Goal: Transaction & Acquisition: Purchase product/service

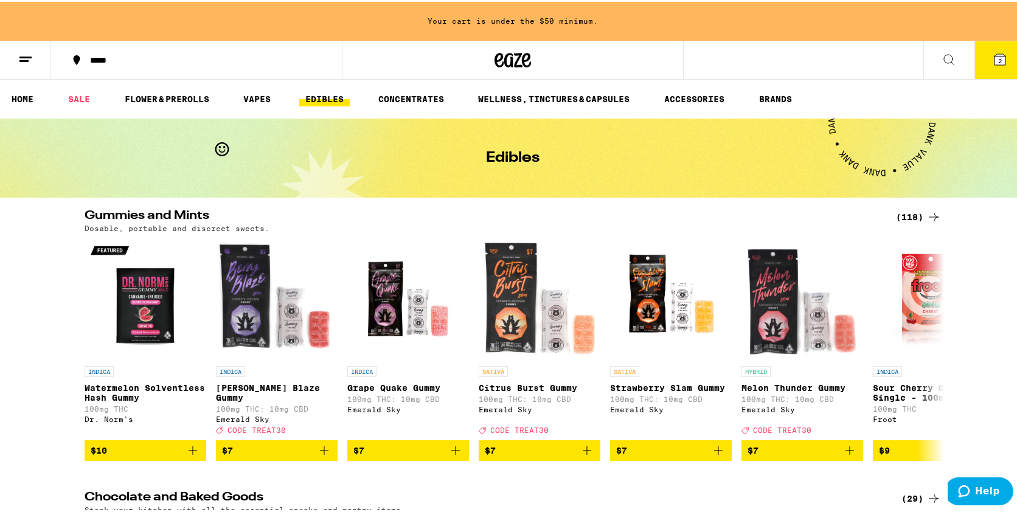
click at [899, 212] on div "(118)" at bounding box center [918, 215] width 45 height 15
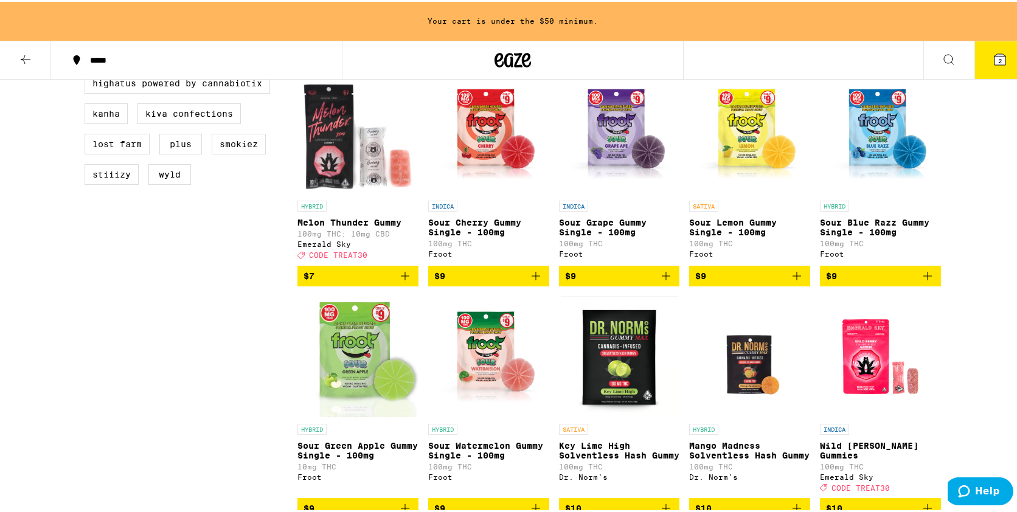
scroll to position [442, 0]
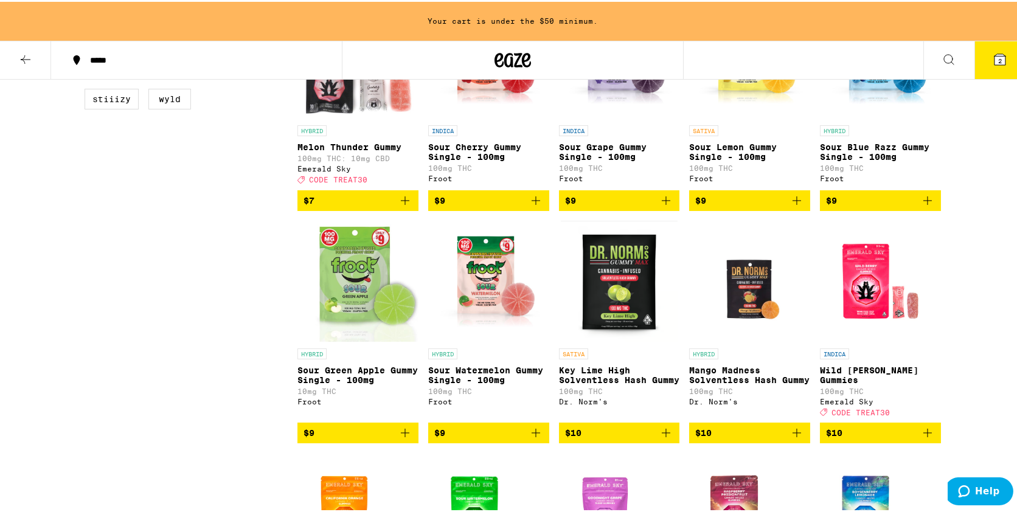
click at [997, 65] on button "2" at bounding box center [1000, 59] width 51 height 38
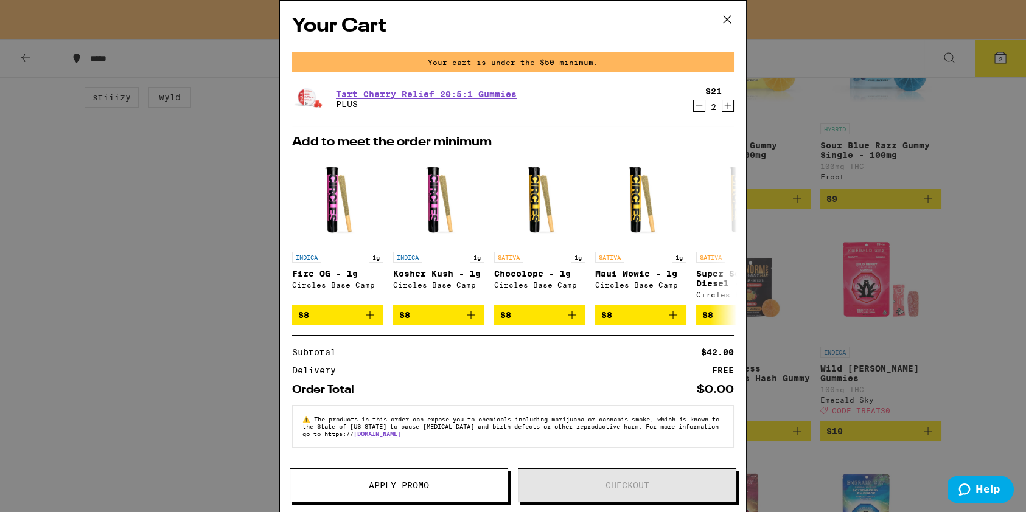
click at [176, 274] on div "Your Cart Your cart is under the $50 minimum. Tart Cherry Relief 20:5:1 Gummies…" at bounding box center [513, 256] width 1026 height 512
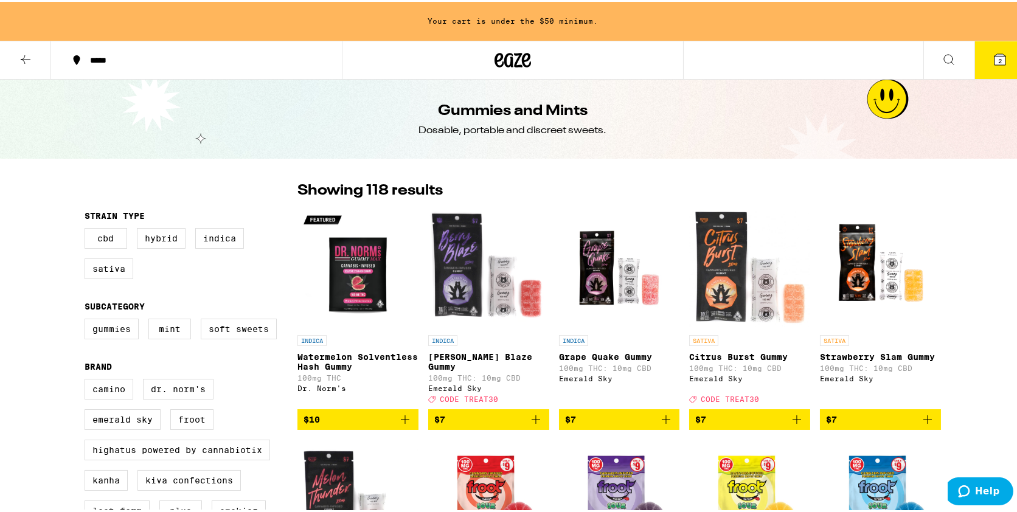
click at [531, 52] on div at bounding box center [513, 58] width 342 height 39
click at [522, 56] on icon at bounding box center [526, 58] width 9 height 15
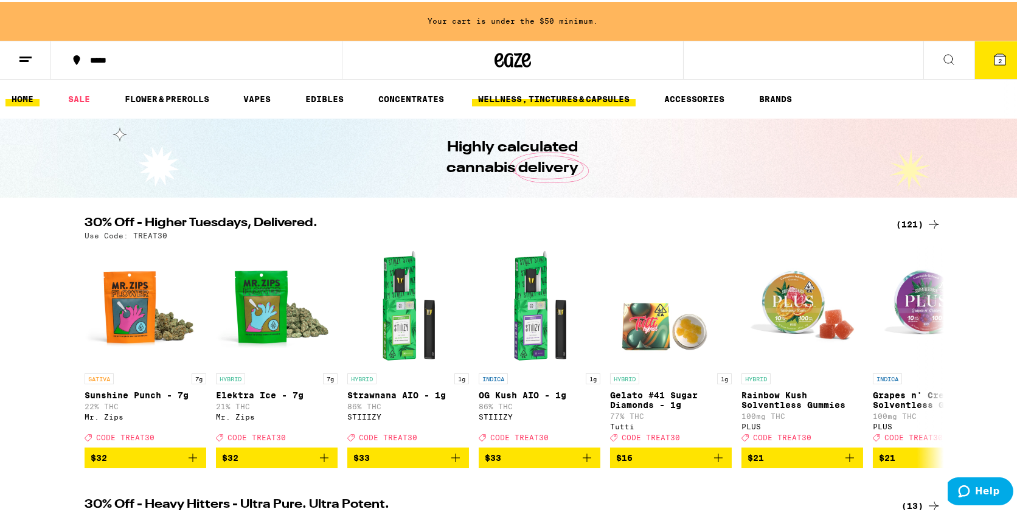
click at [568, 100] on link "WELLNESS, TINCTURES & CAPSULES" at bounding box center [554, 97] width 164 height 15
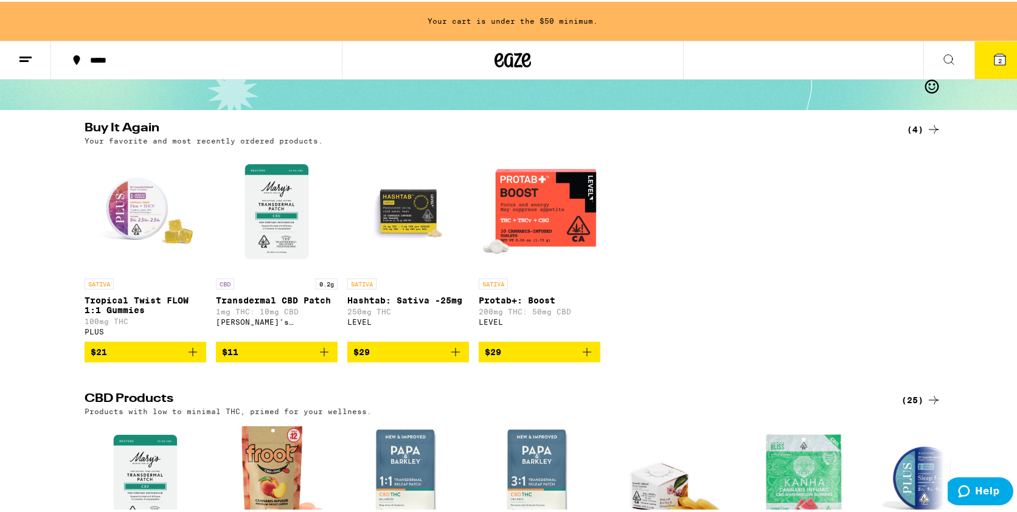
scroll to position [110, 0]
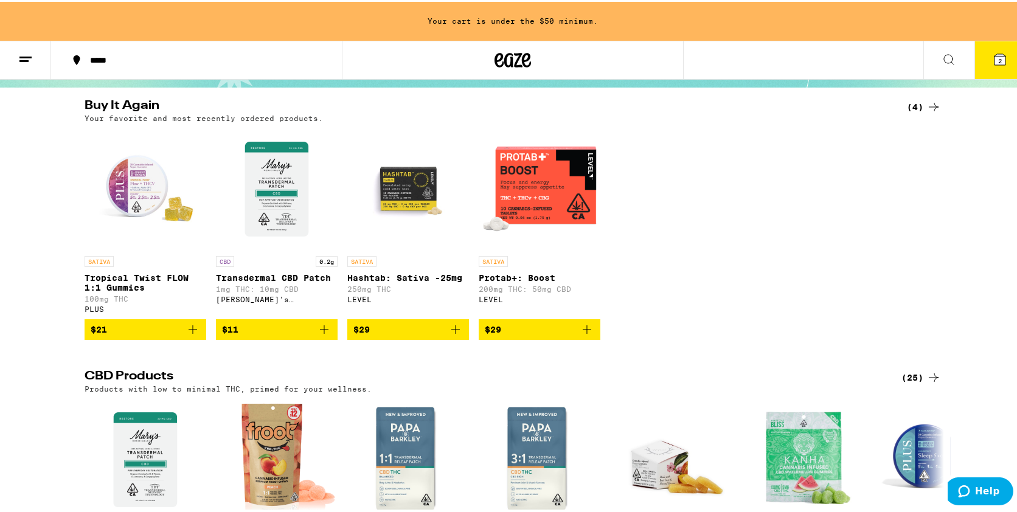
click at [559, 186] on img "Open page for Protab+: Boost from LEVEL" at bounding box center [540, 188] width 122 height 122
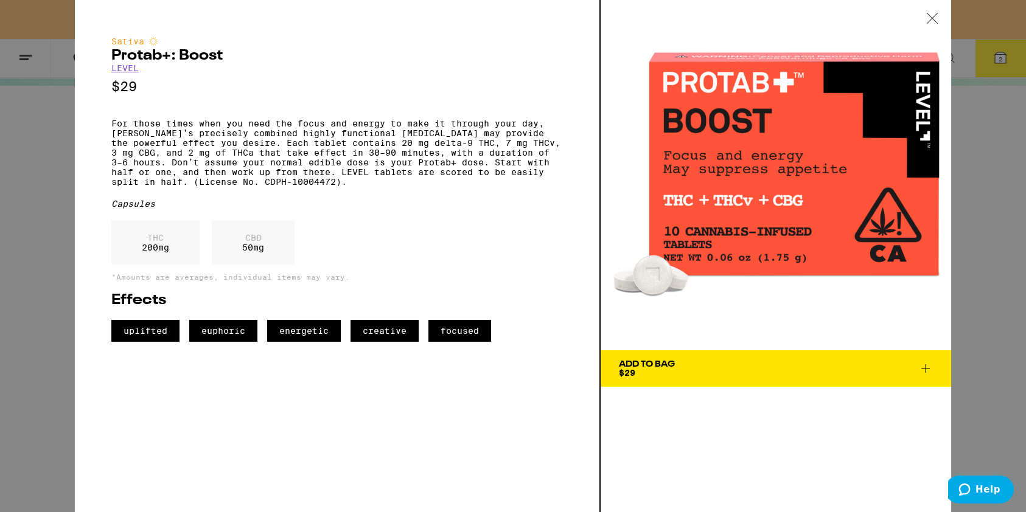
click at [32, 175] on div "Sativa Protab+: Boost LEVEL $29 For those times when you need the focus and ene…" at bounding box center [513, 256] width 1026 height 512
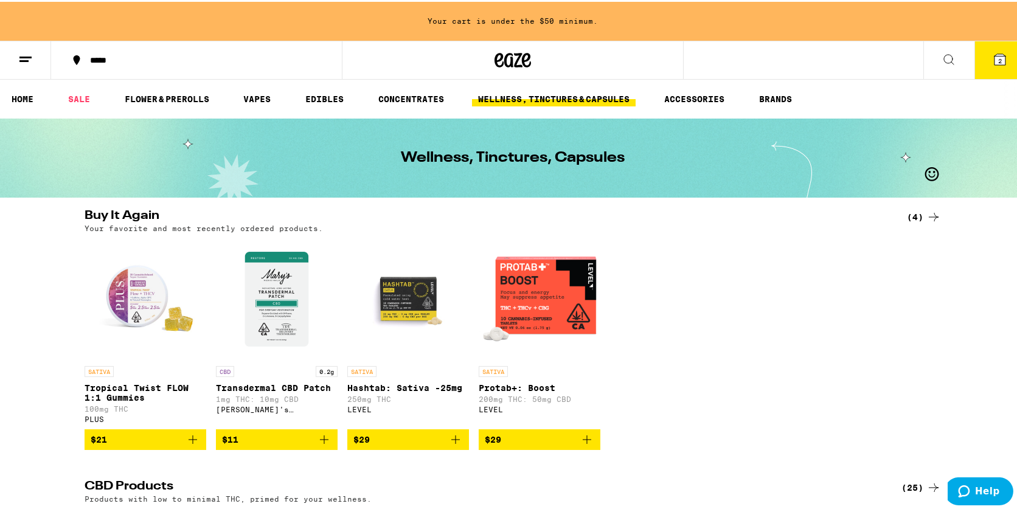
click at [562, 440] on span "$29" at bounding box center [540, 438] width 110 height 15
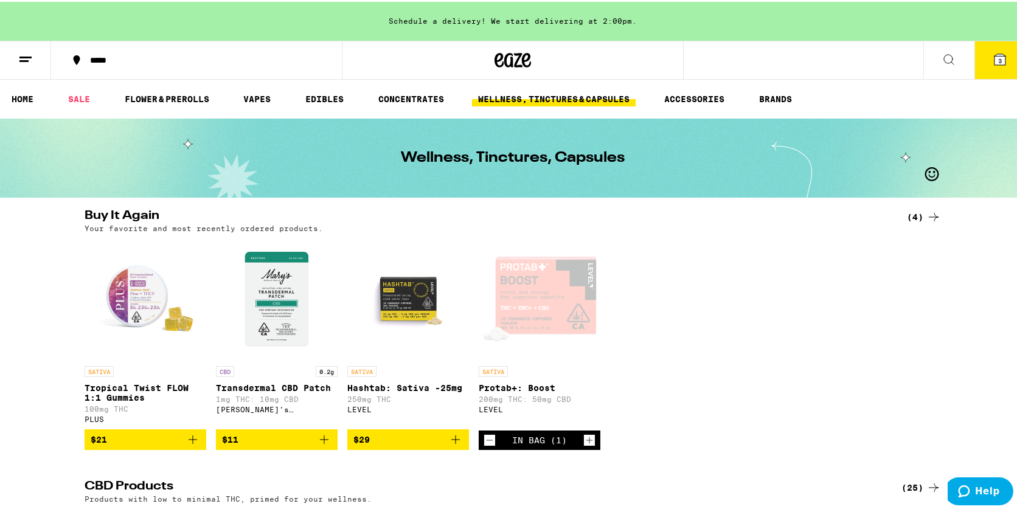
click at [538, 318] on div "Open page for Protab+: Boost from LEVEL" at bounding box center [540, 298] width 122 height 122
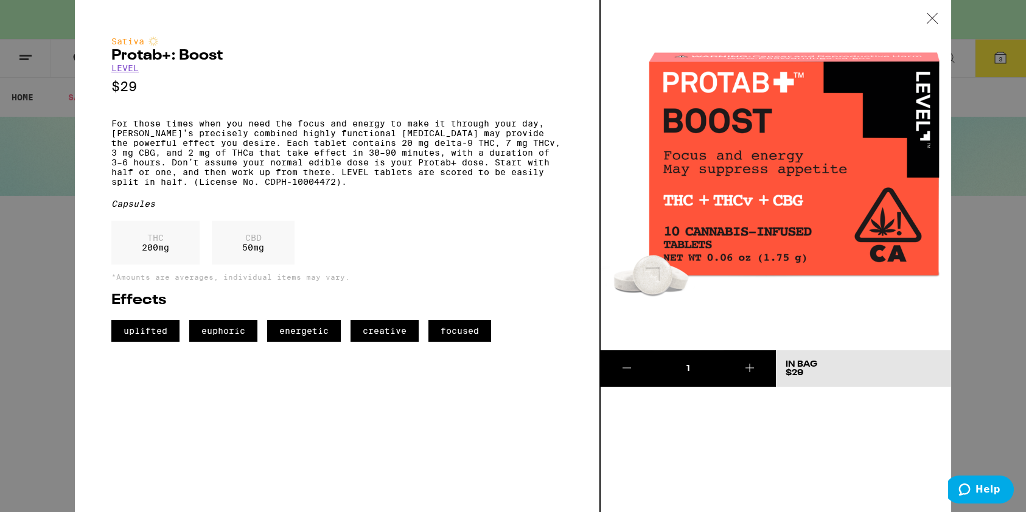
click at [38, 307] on div "Sativa Protab+: Boost LEVEL $29 For those times when you need the focus and ene…" at bounding box center [513, 256] width 1026 height 512
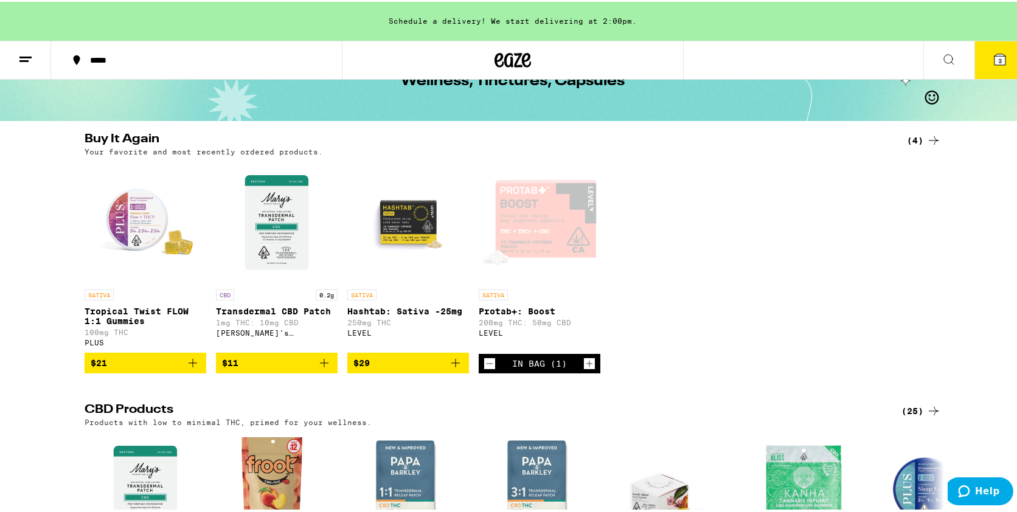
scroll to position [110, 0]
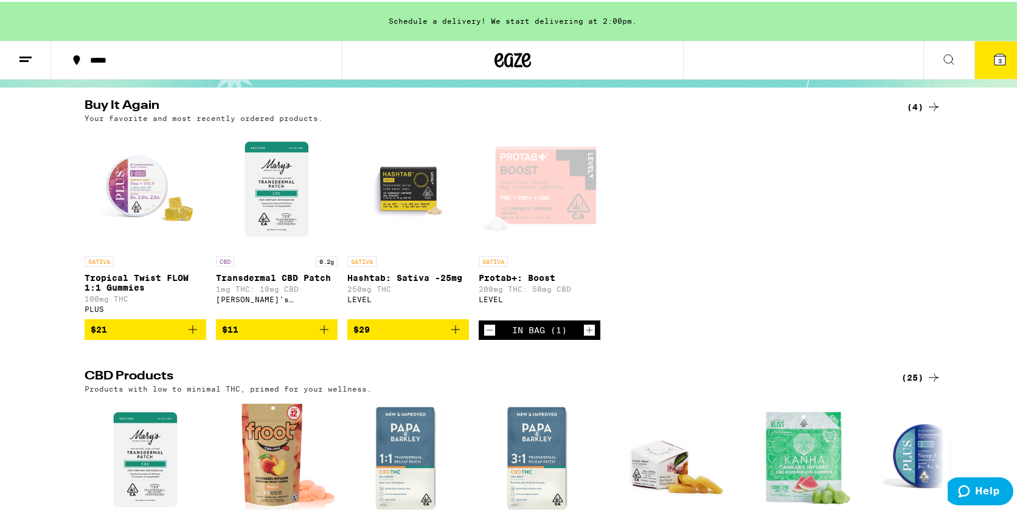
click at [391, 204] on img "Open page for Hashtab: Sativa -25mg from LEVEL" at bounding box center [408, 188] width 122 height 122
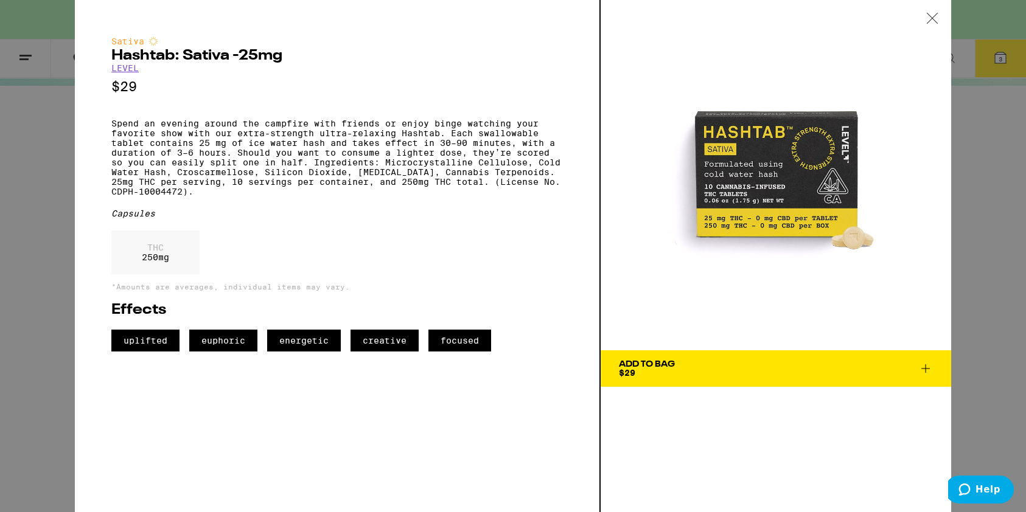
click at [2, 266] on div "Sativa Hashtab: Sativa -25mg LEVEL $29 Spend an evening around the campfire wit…" at bounding box center [513, 256] width 1026 height 512
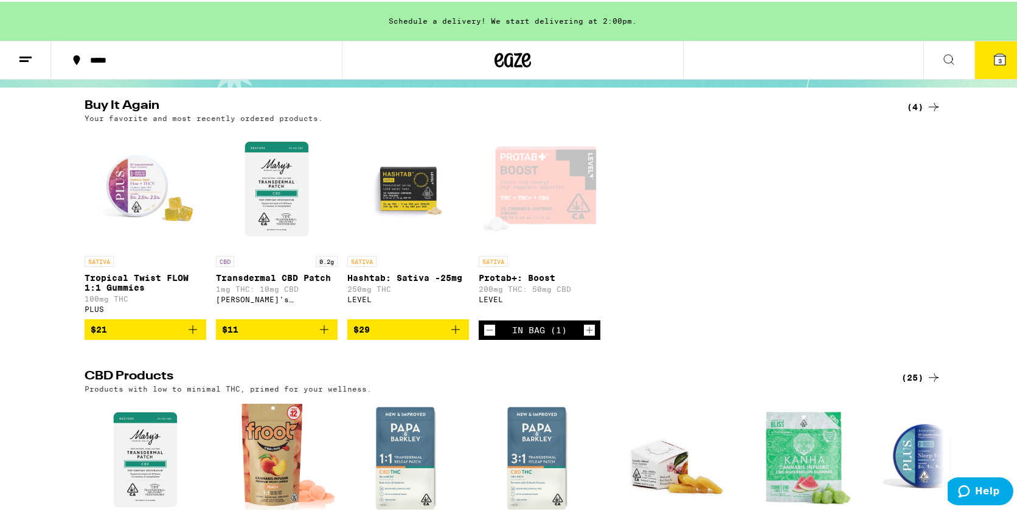
click at [139, 204] on img "Open page for Tropical Twist FLOW 1:1 Gummies from PLUS" at bounding box center [146, 188] width 122 height 122
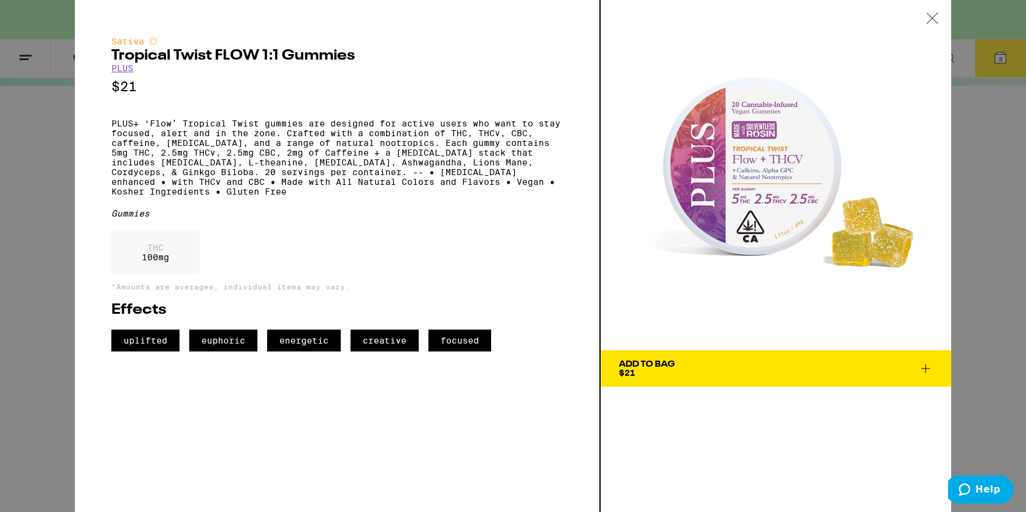
click at [24, 257] on div "Sativa Tropical Twist FLOW 1:1 Gummies PLUS $21 PLUS+ ‘Flow’ Tropical Twist gum…" at bounding box center [513, 256] width 1026 height 512
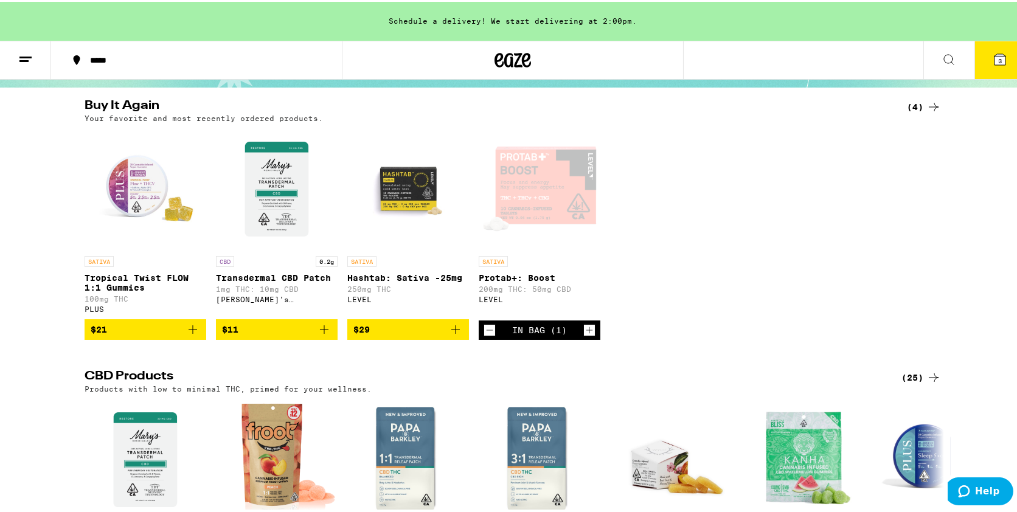
click at [587, 336] on icon "Increment" at bounding box center [589, 328] width 11 height 15
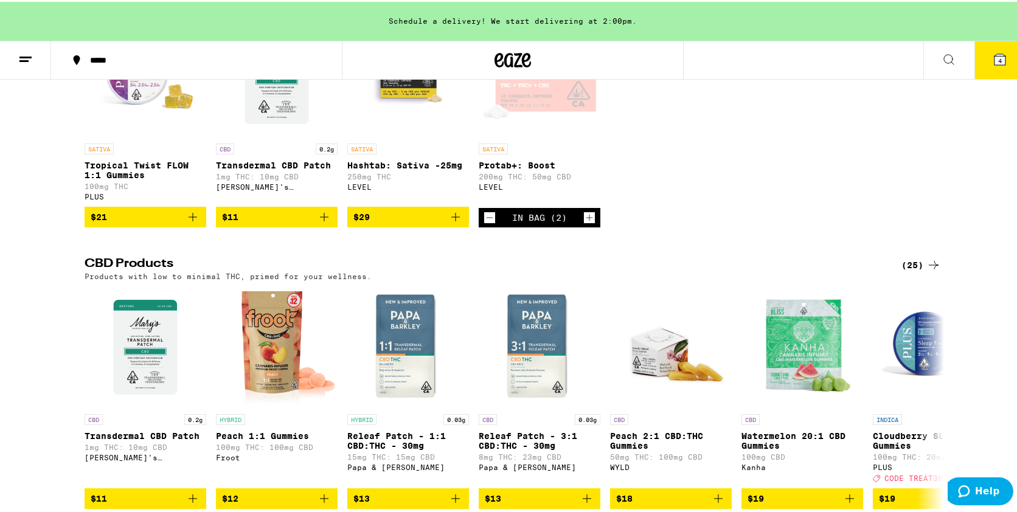
scroll to position [221, 0]
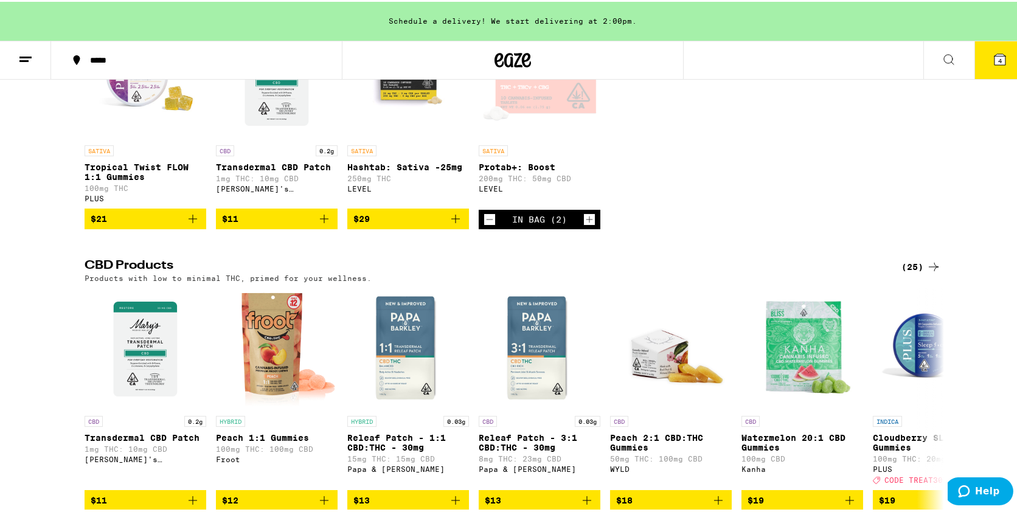
click at [30, 68] on button at bounding box center [25, 59] width 51 height 38
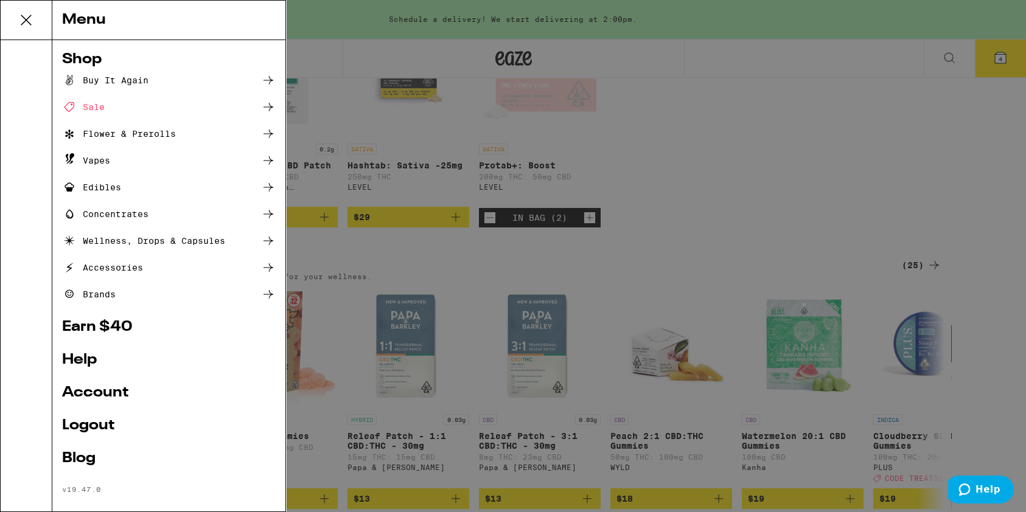
click at [261, 85] on icon at bounding box center [268, 80] width 15 height 15
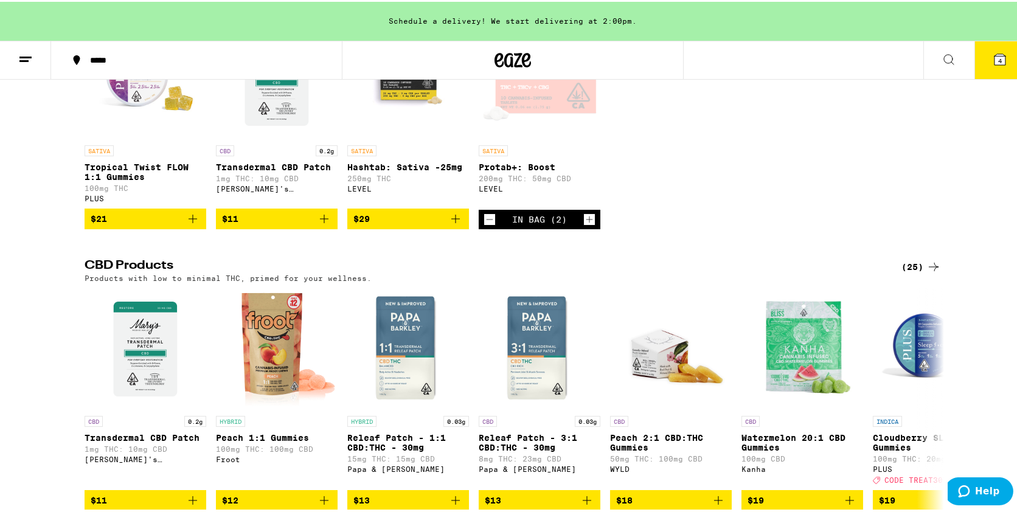
click at [21, 60] on icon at bounding box center [25, 58] width 15 height 15
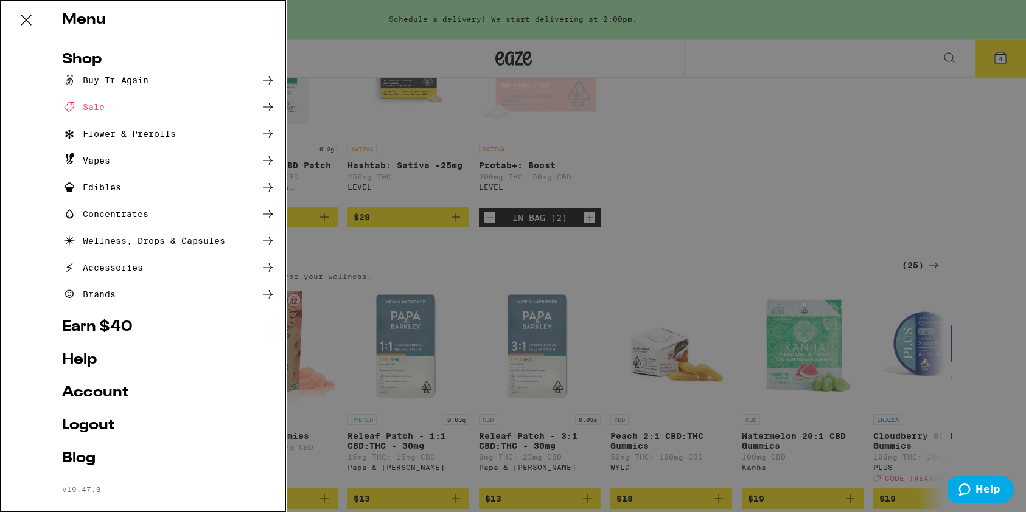
click at [112, 78] on div "Buy It Again" at bounding box center [105, 80] width 86 height 15
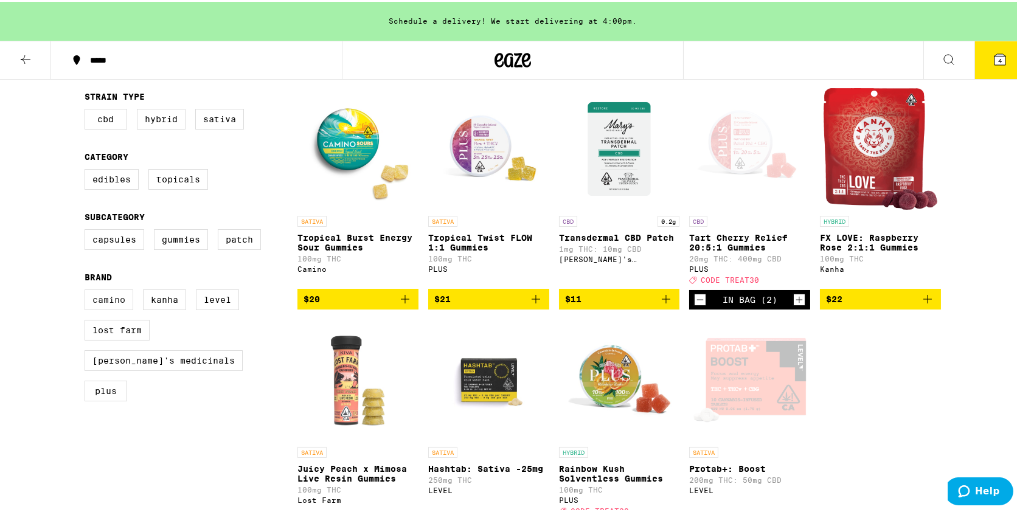
scroll to position [110, 0]
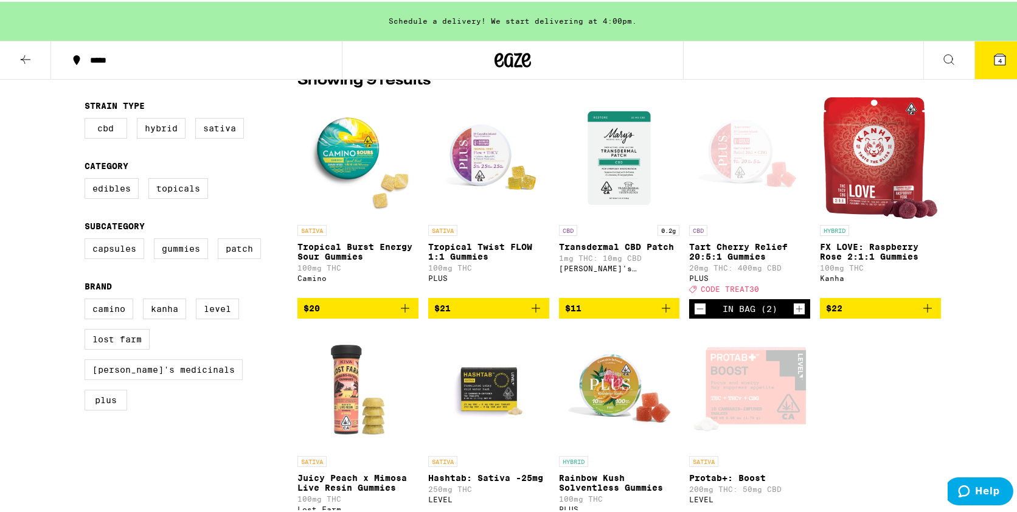
click at [867, 175] on img "Open page for FX LOVE: Raspberry Rose 2:1:1 Gummies from Kanha" at bounding box center [880, 157] width 113 height 122
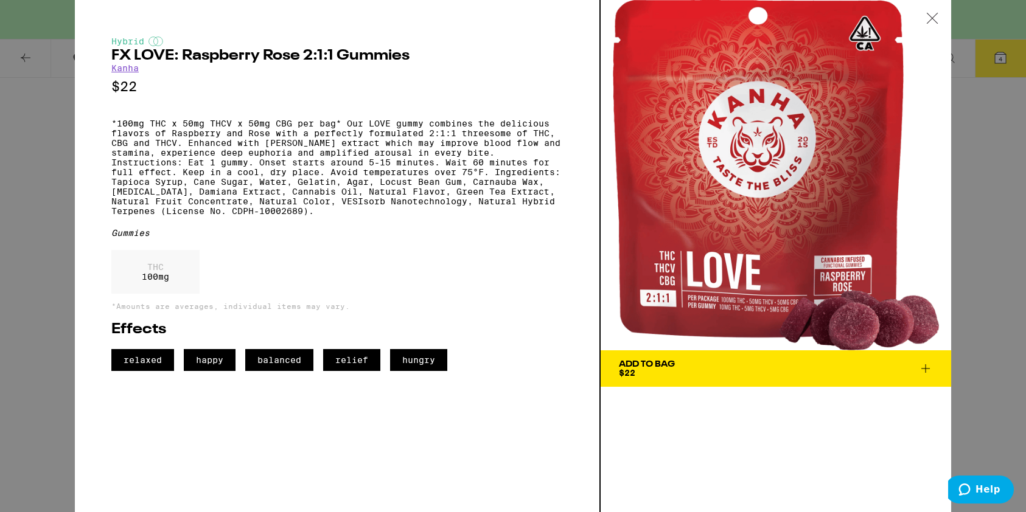
click at [682, 369] on span "Add To Bag $22" at bounding box center [776, 368] width 314 height 17
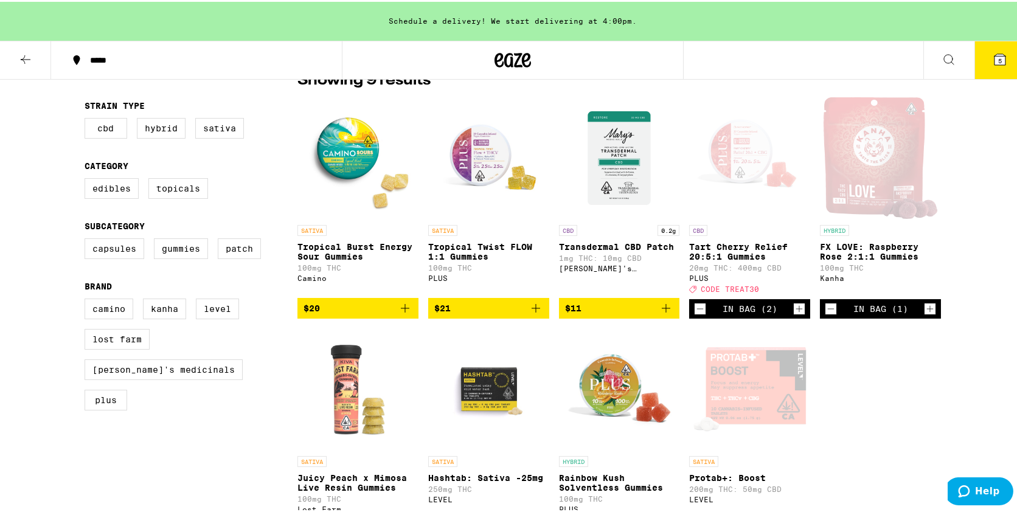
click at [930, 315] on icon "Increment" at bounding box center [930, 307] width 11 height 15
click at [697, 315] on icon "Decrement" at bounding box center [700, 307] width 11 height 15
click at [699, 313] on icon "Decrement" at bounding box center [700, 307] width 11 height 15
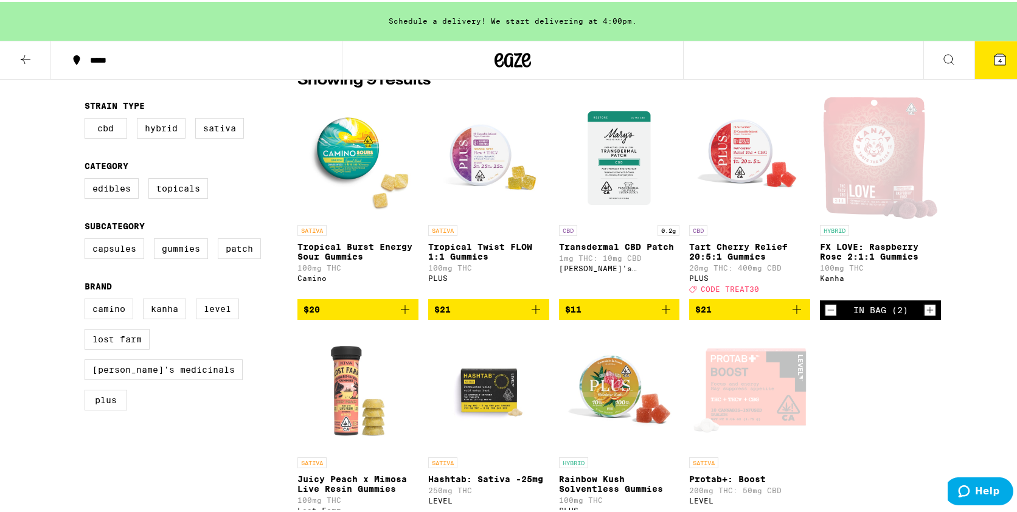
click at [802, 315] on button "$21" at bounding box center [749, 308] width 121 height 21
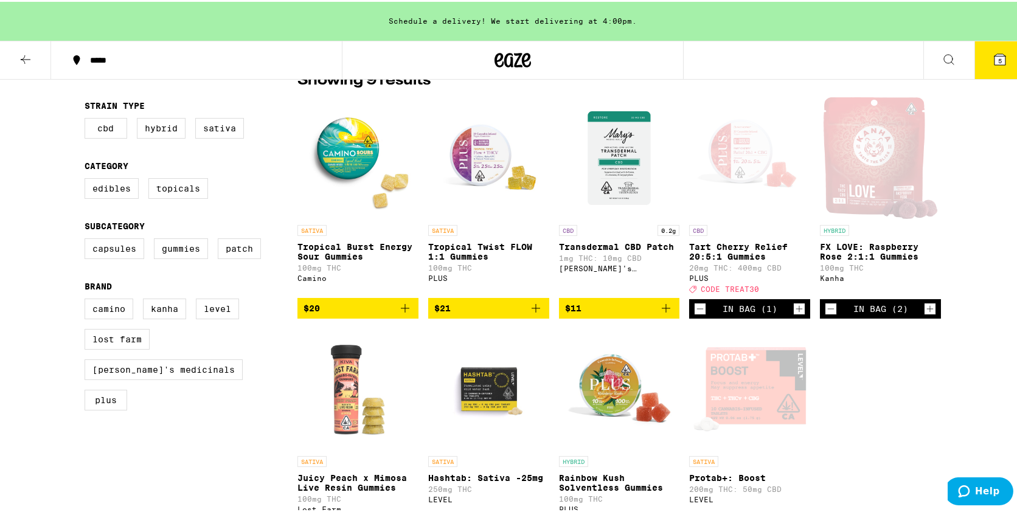
click at [799, 315] on icon "Increment" at bounding box center [799, 307] width 11 height 15
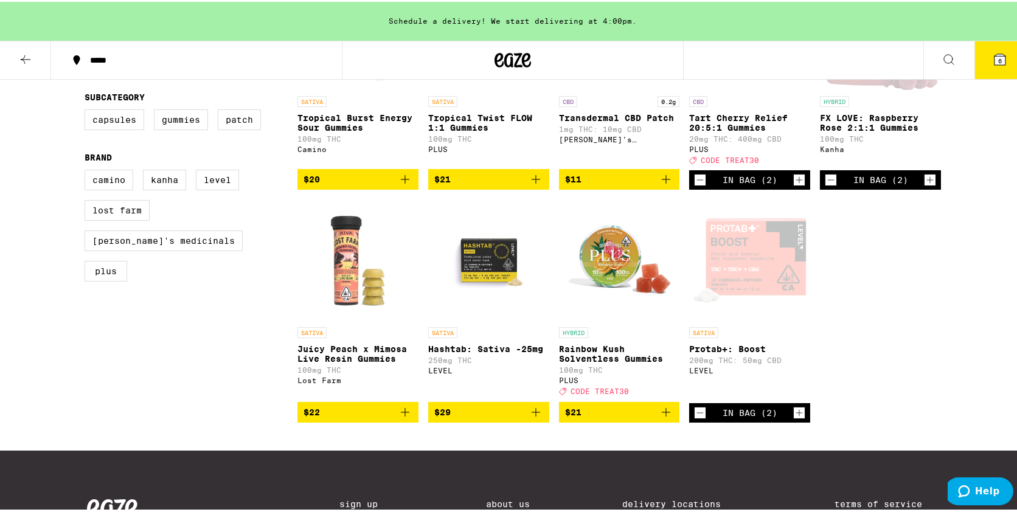
scroll to position [276, 0]
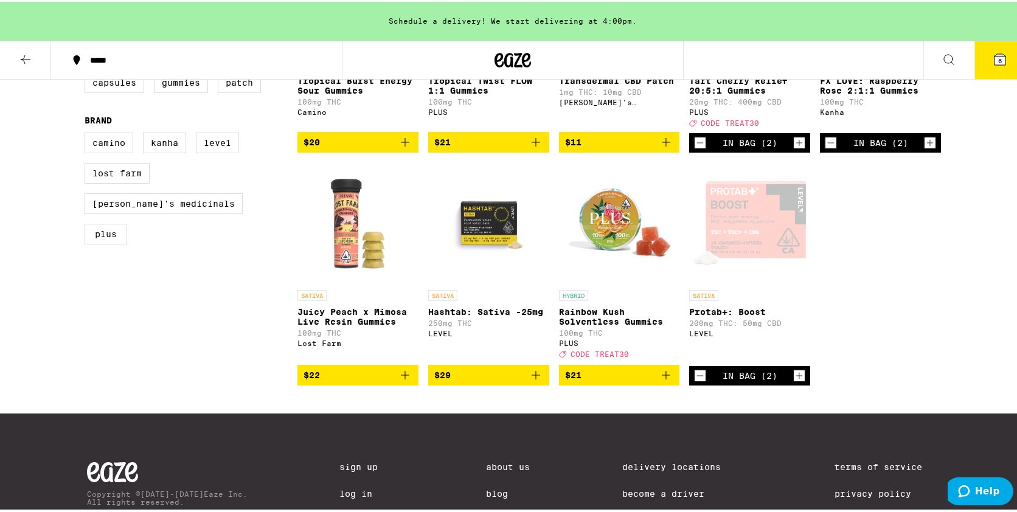
click at [695, 382] on icon "Decrement" at bounding box center [700, 374] width 11 height 15
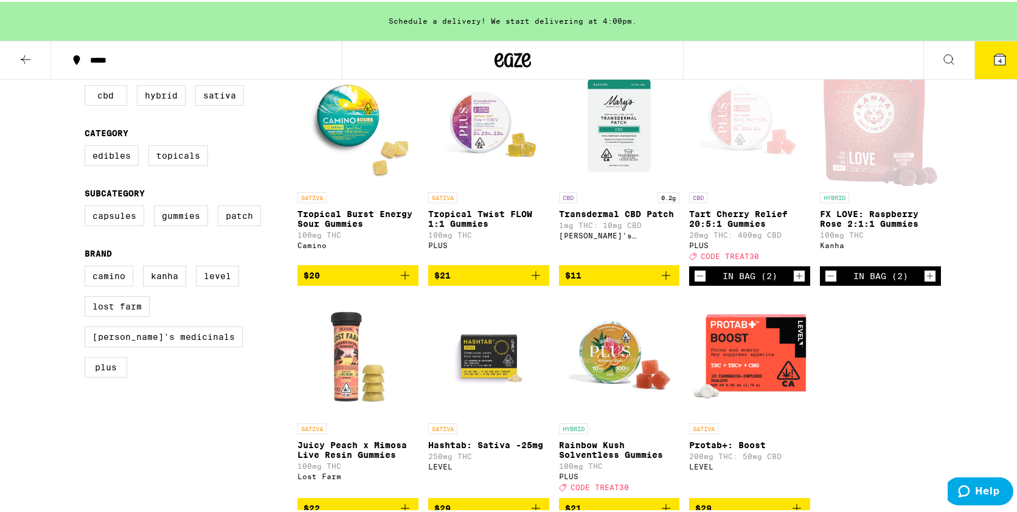
scroll to position [55, 0]
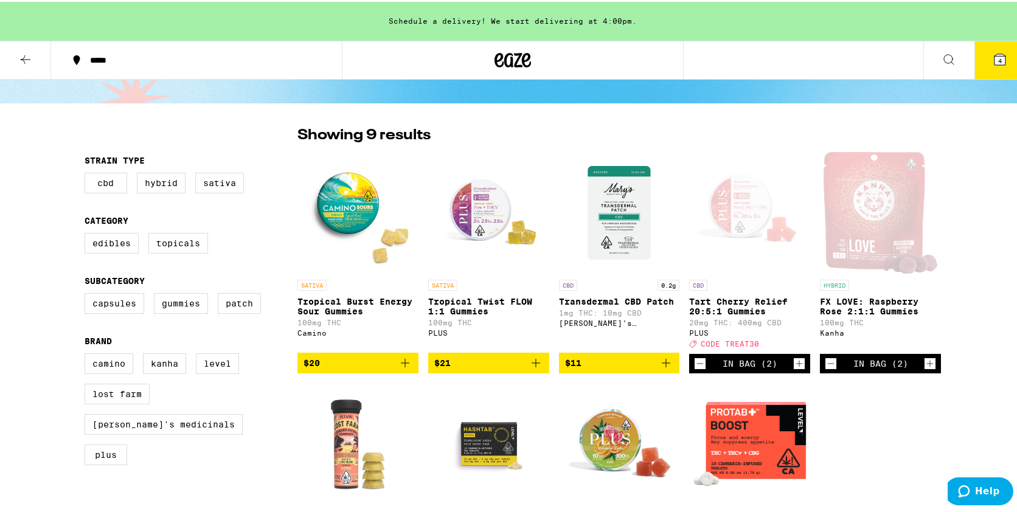
click at [456, 206] on img "Open page for Tropical Twist FLOW 1:1 Gummies from PLUS" at bounding box center [488, 211] width 121 height 122
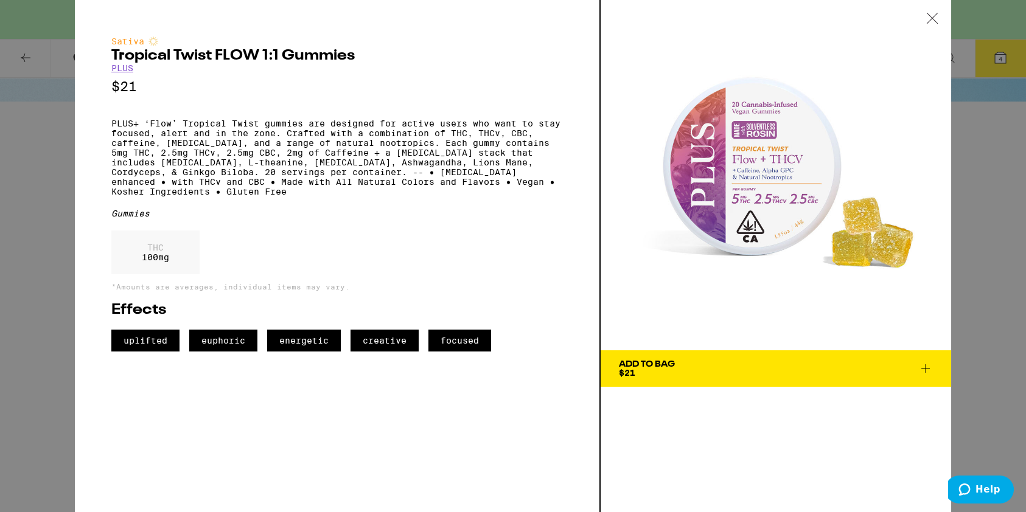
click at [49, 310] on div "Sativa Tropical Twist FLOW 1:1 Gummies PLUS $21 PLUS+ ‘Flow’ Tropical Twist gum…" at bounding box center [513, 256] width 1026 height 512
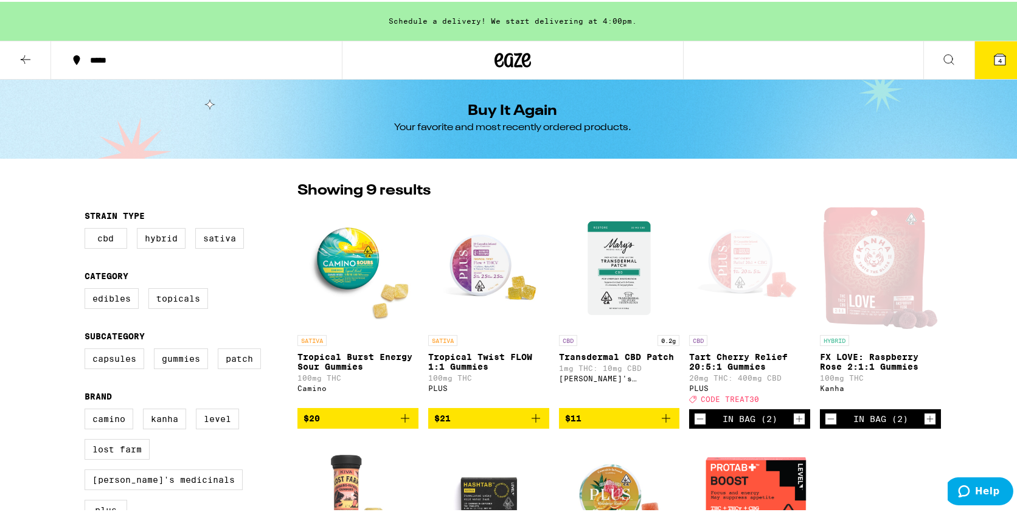
click at [24, 58] on icon at bounding box center [26, 58] width 10 height 9
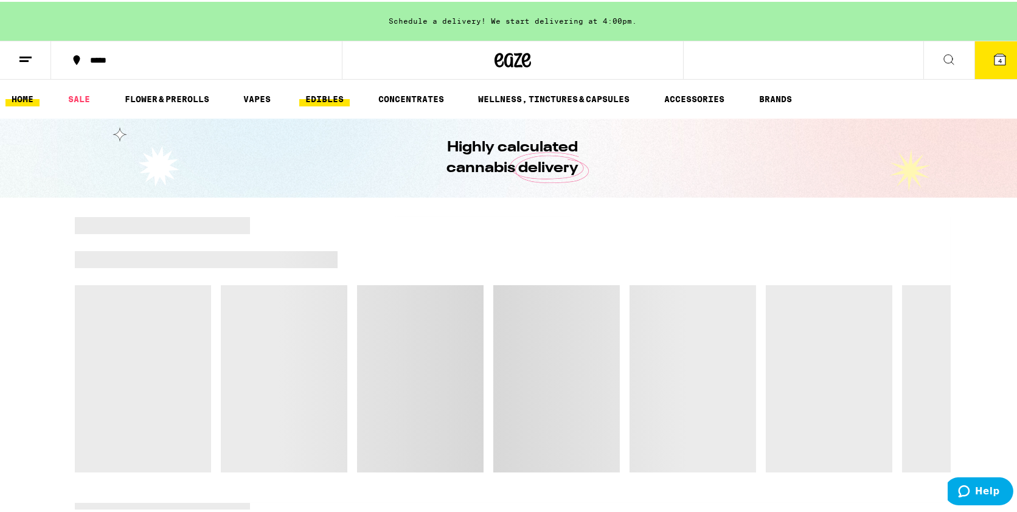
click at [324, 102] on link "EDIBLES" at bounding box center [324, 97] width 51 height 15
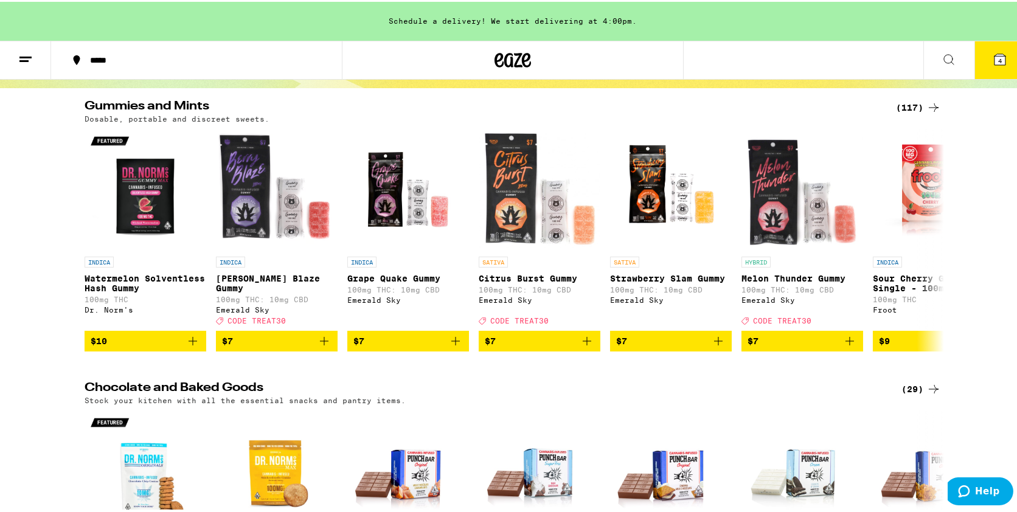
scroll to position [110, 0]
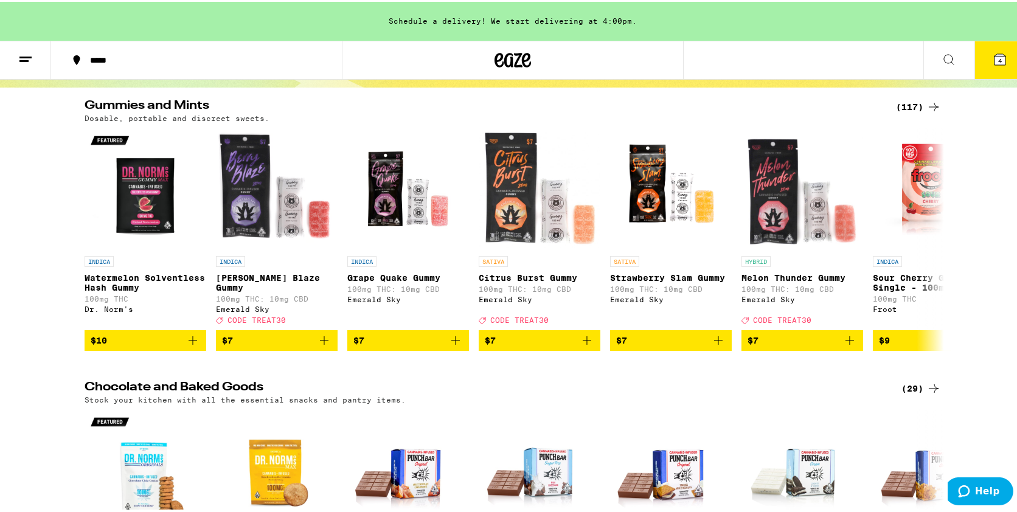
click at [916, 100] on div "(117)" at bounding box center [918, 105] width 45 height 15
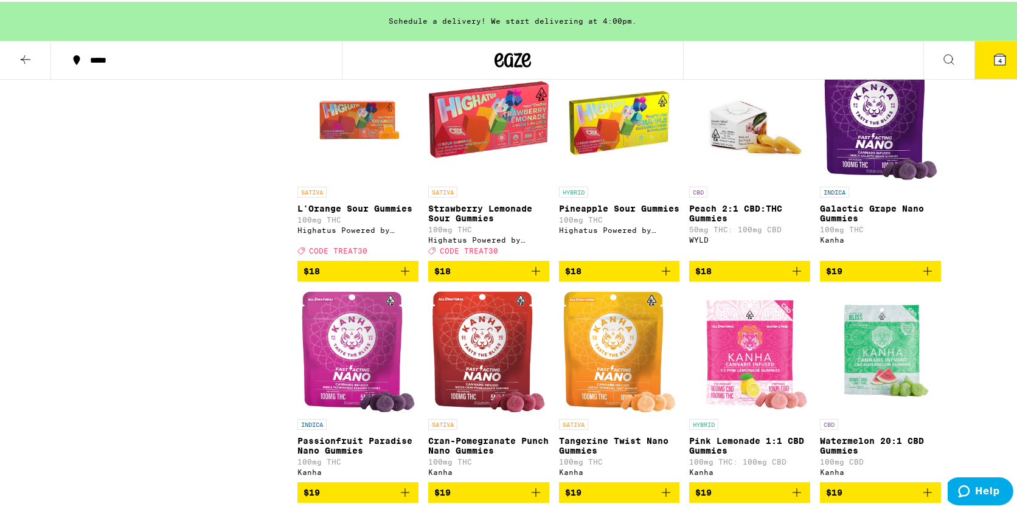
scroll to position [2655, 0]
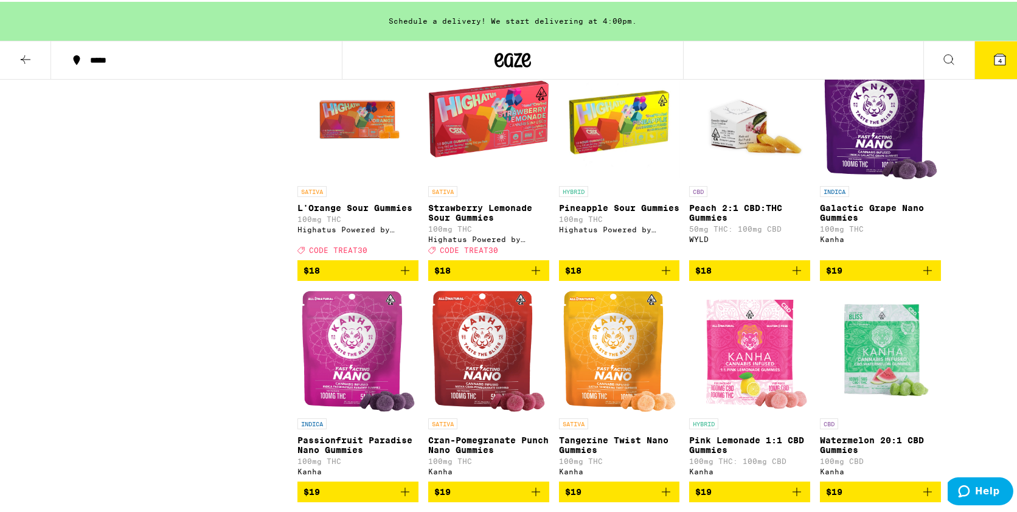
click at [443, 178] on img "Open page for Strawberry Lemonade Sour Gummies from Highatus Powered by Cannabi…" at bounding box center [488, 118] width 121 height 122
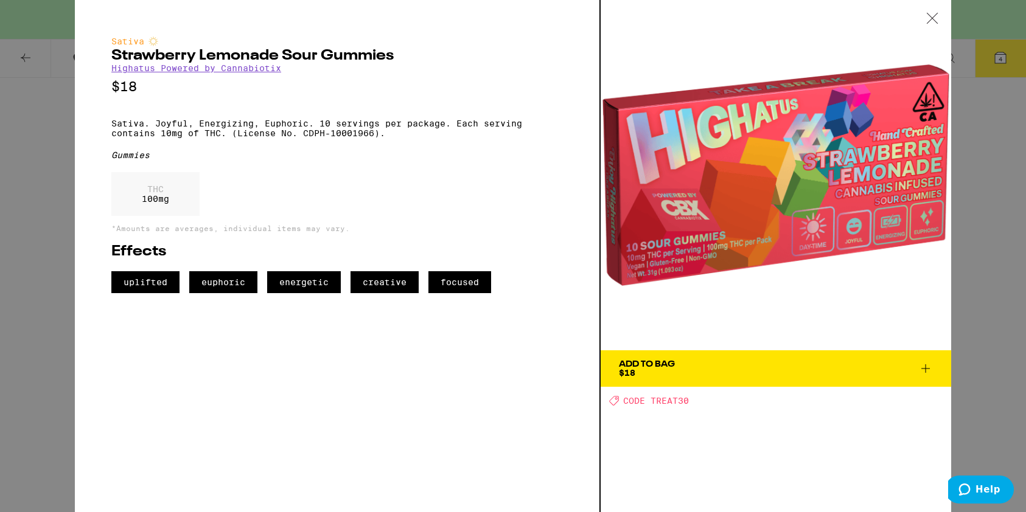
click at [54, 253] on div "Sativa Strawberry Lemonade Sour Gummies Highatus Powered by Cannabiotix $18 Sat…" at bounding box center [513, 256] width 1026 height 512
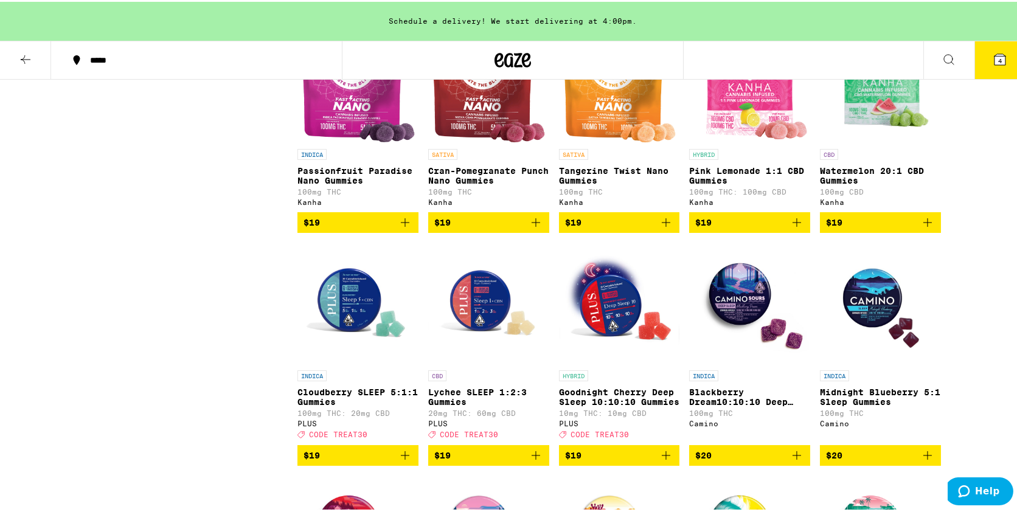
scroll to position [2932, 0]
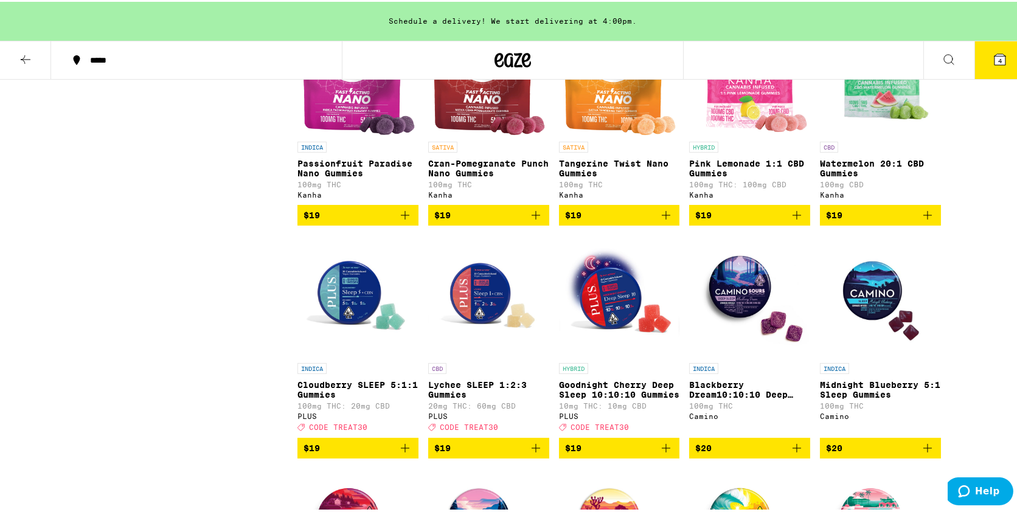
click at [465, 134] on img "Open page for Cran-Pomegranate Punch Nano Gummies from Kanha" at bounding box center [488, 73] width 113 height 122
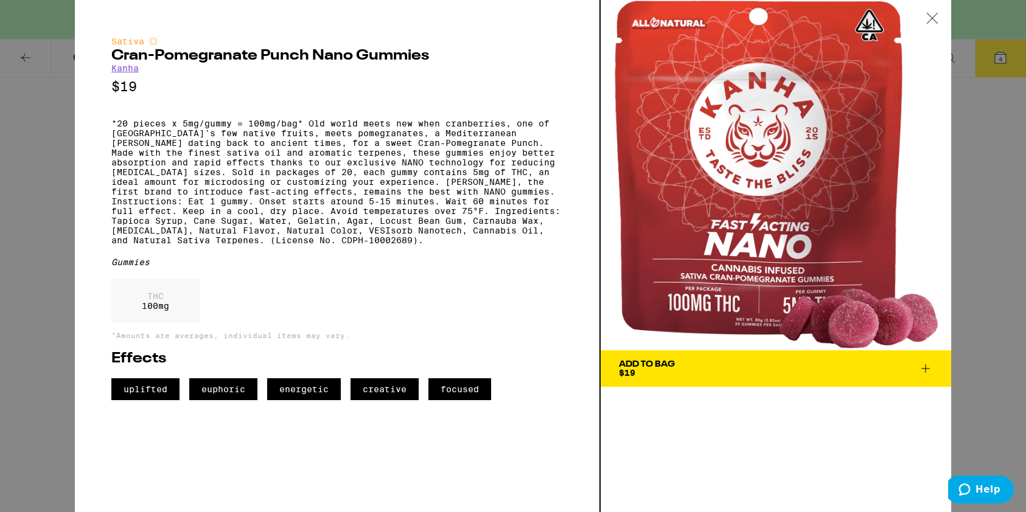
click at [51, 274] on div "Sativa Cran-Pomegranate Punch Nano Gummies Kanha $19 Gummies THC 100 mg *Amount…" at bounding box center [513, 256] width 1026 height 512
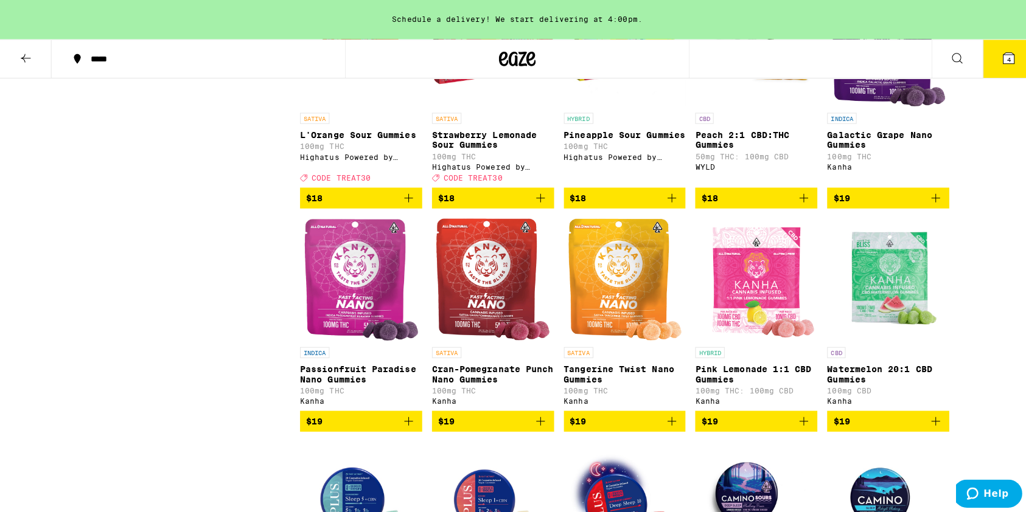
scroll to position [2766, 0]
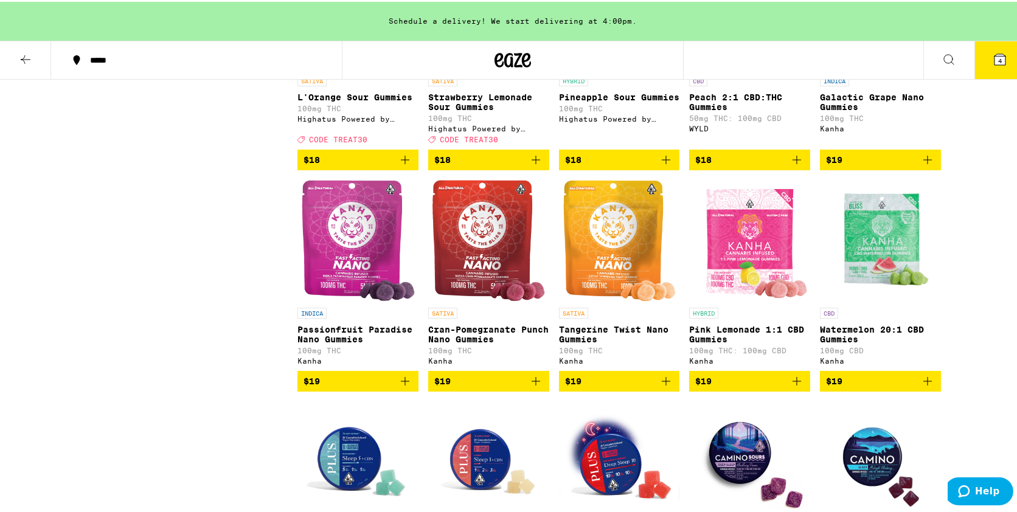
click at [924, 162] on icon "Add to bag" at bounding box center [928, 158] width 9 height 9
click at [925, 166] on icon "Increment" at bounding box center [930, 159] width 11 height 15
click at [995, 61] on icon at bounding box center [1000, 57] width 11 height 11
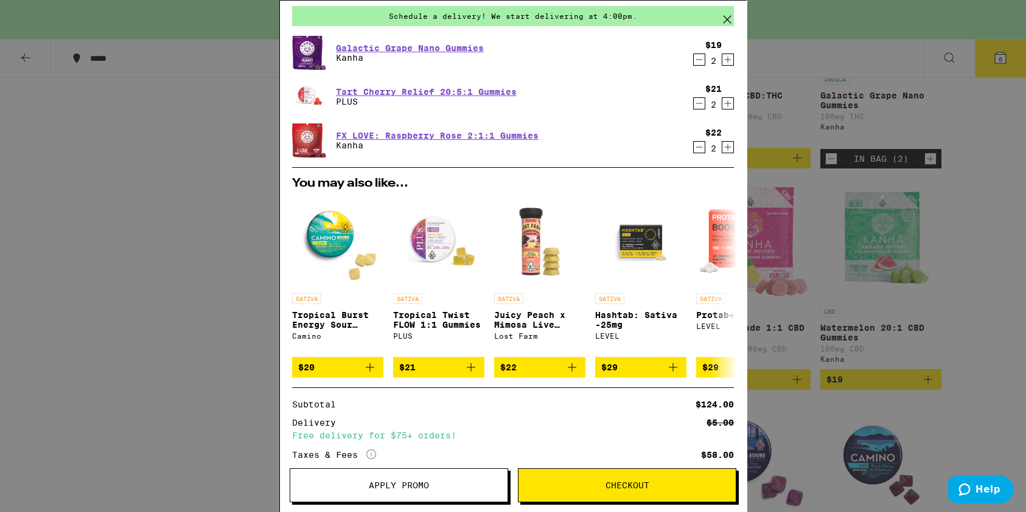
scroll to position [55, 0]
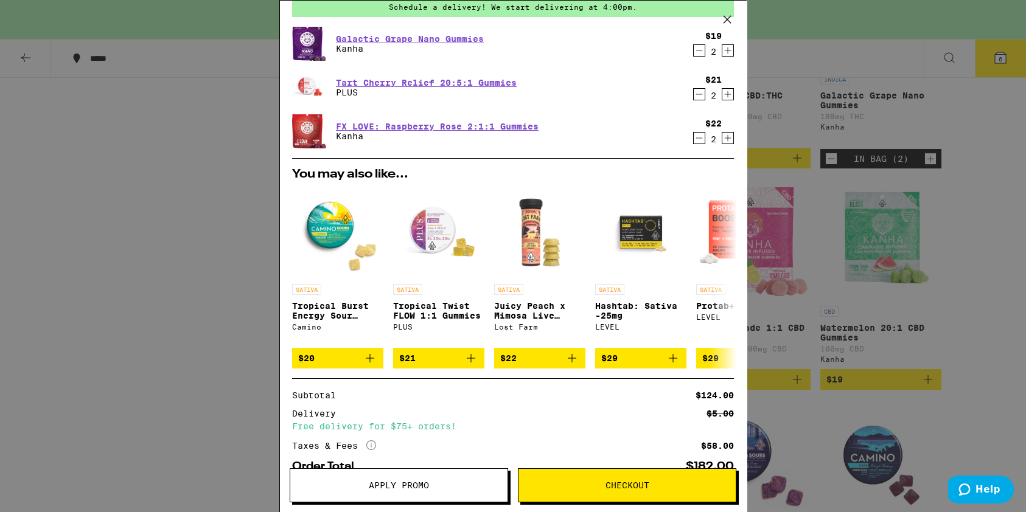
click at [89, 282] on div "Your Cart Schedule a delivery! We start delivering at 4:00pm. Galactic Grape Na…" at bounding box center [513, 256] width 1026 height 512
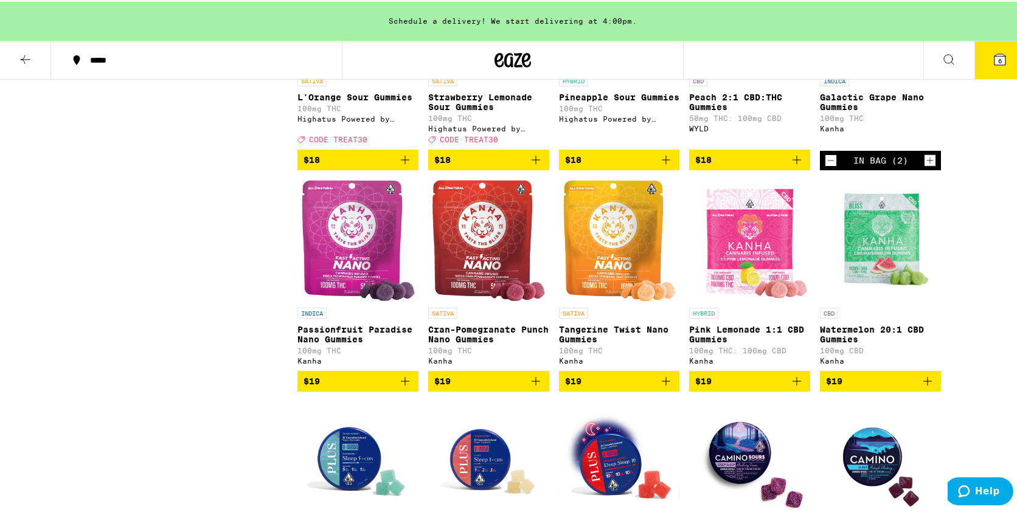
click at [871, 68] on div "Open page for Galactic Grape Nano Gummies from Kanha" at bounding box center [880, 7] width 113 height 122
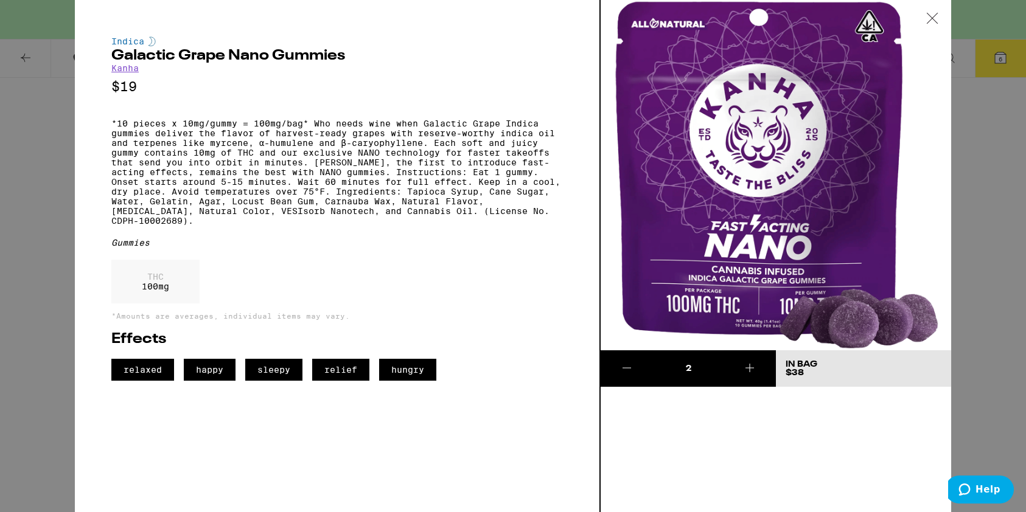
click at [38, 273] on div "Indica Galactic Grape Nano Gummies Kanha $19 *10 pieces x 10mg/gummy = 100mg/ba…" at bounding box center [513, 256] width 1026 height 512
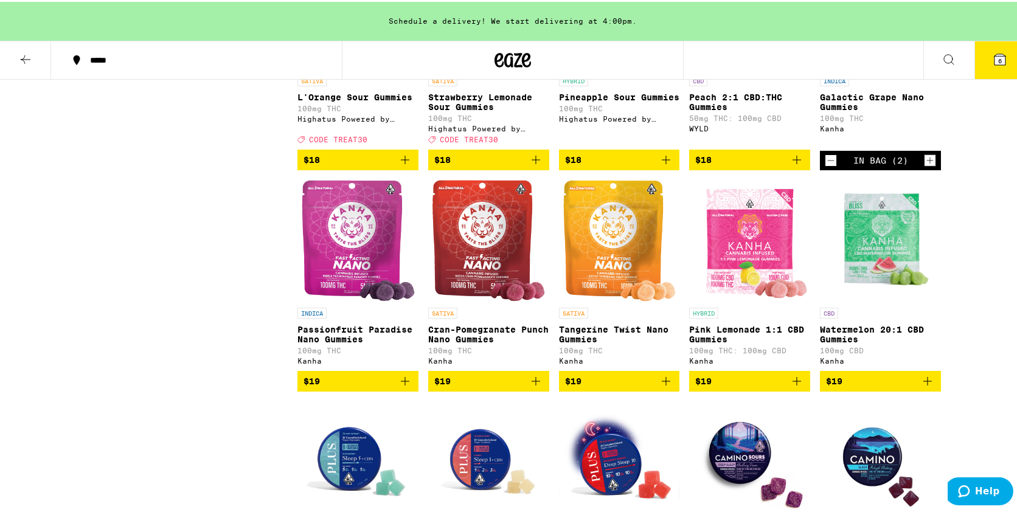
click at [999, 58] on span "6" at bounding box center [1001, 58] width 4 height 7
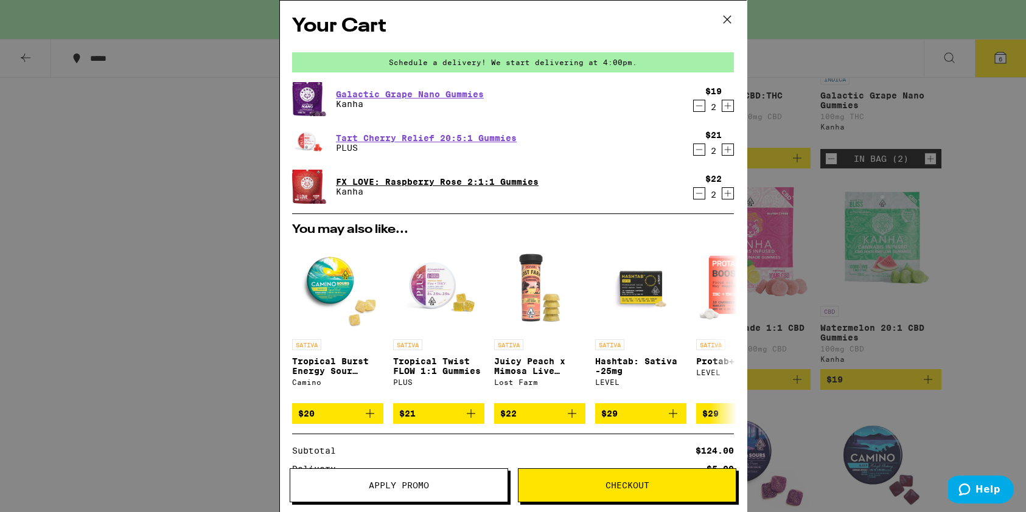
click at [473, 183] on link "FX LOVE: Raspberry Rose 2:1:1 Gummies" at bounding box center [437, 182] width 203 height 10
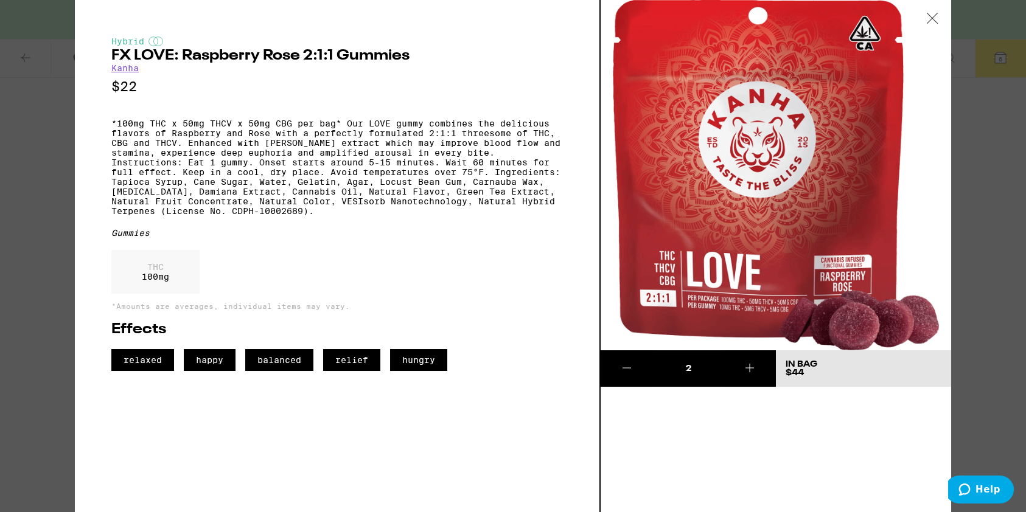
click at [26, 249] on div "Hybrid FX LOVE: Raspberry Rose 2:1:1 Gummies Kanha $22 *100mg THC x 50mg THCV x…" at bounding box center [513, 256] width 1026 height 512
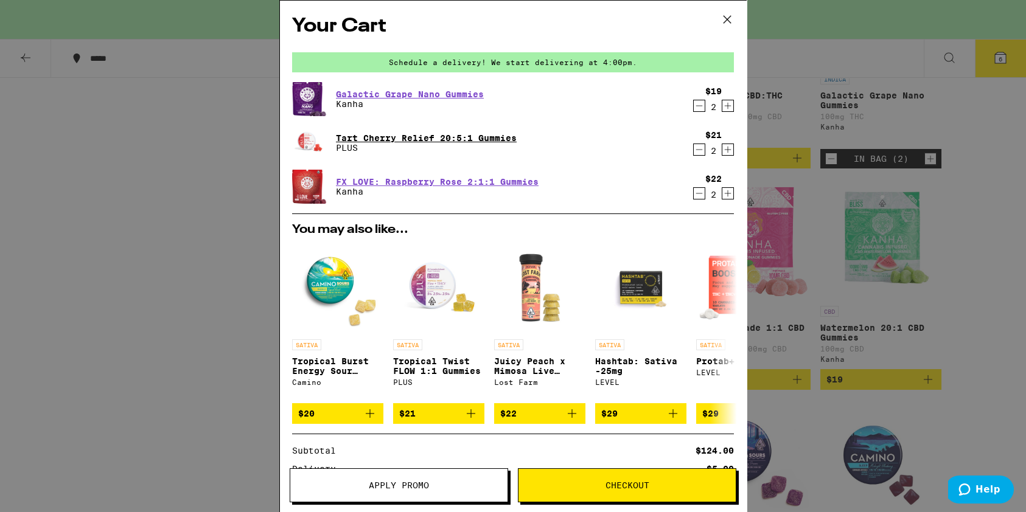
click at [481, 136] on link "Tart Cherry Relief 20:5:1 Gummies" at bounding box center [426, 138] width 181 height 10
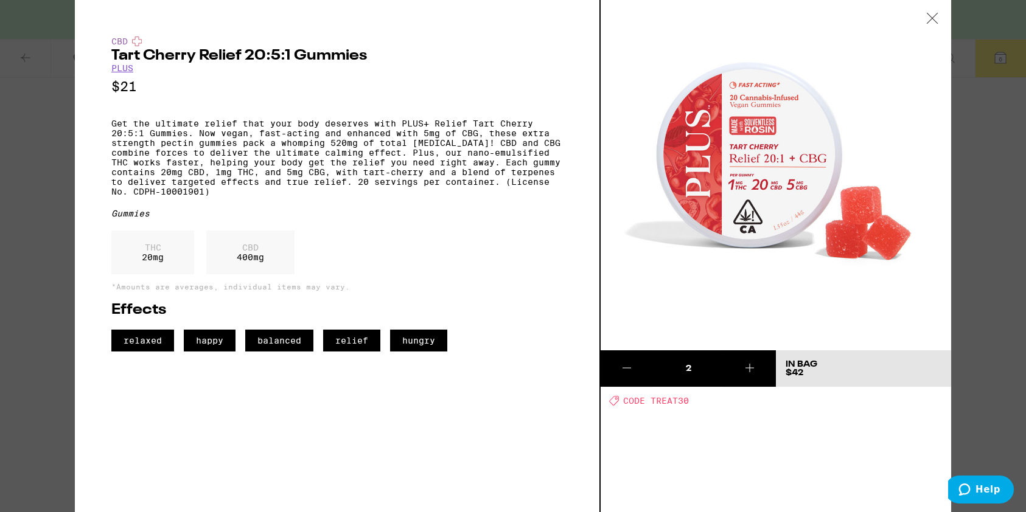
click at [64, 246] on div "CBD Tart Cherry Relief 20:5:1 Gummies PLUS $21 Get the ultimate relief that you…" at bounding box center [513, 256] width 1026 height 512
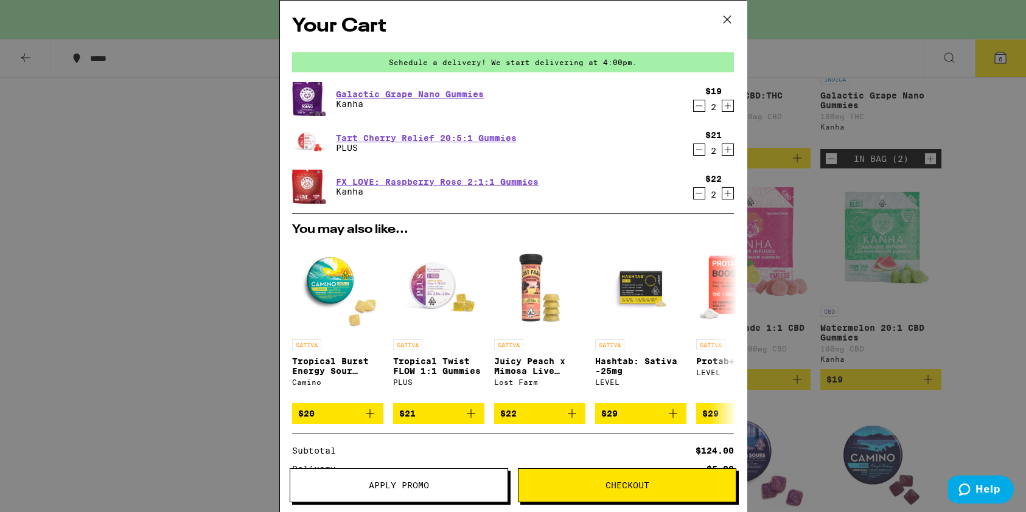
click at [422, 478] on button "Apply Promo" at bounding box center [399, 486] width 218 height 34
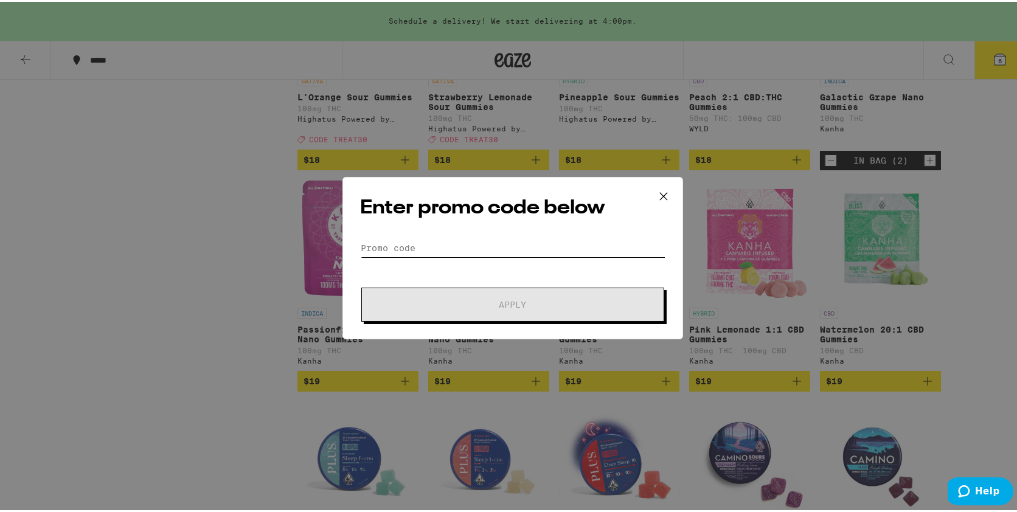
click at [467, 249] on input "Promo Code" at bounding box center [512, 246] width 305 height 18
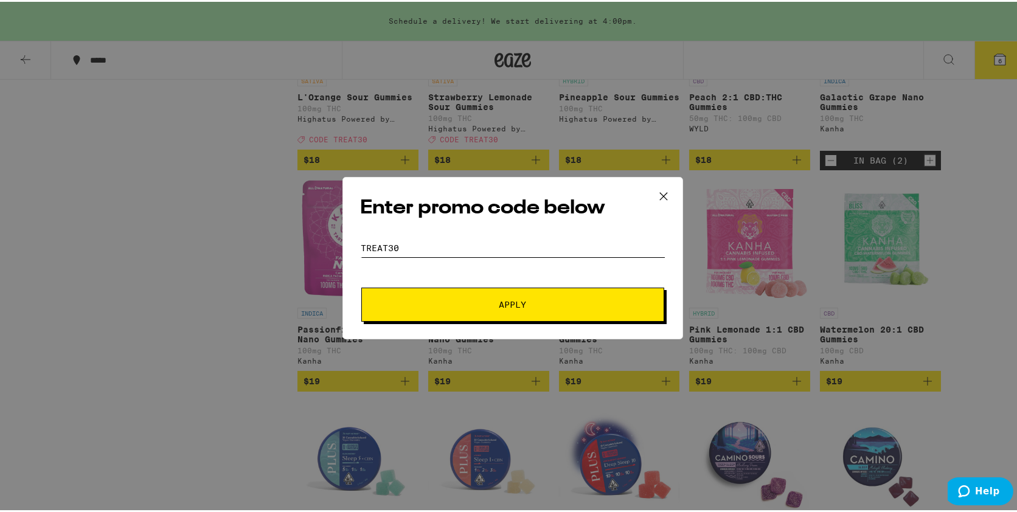
type input "treat30"
click at [361, 286] on button "Apply" at bounding box center [512, 303] width 303 height 34
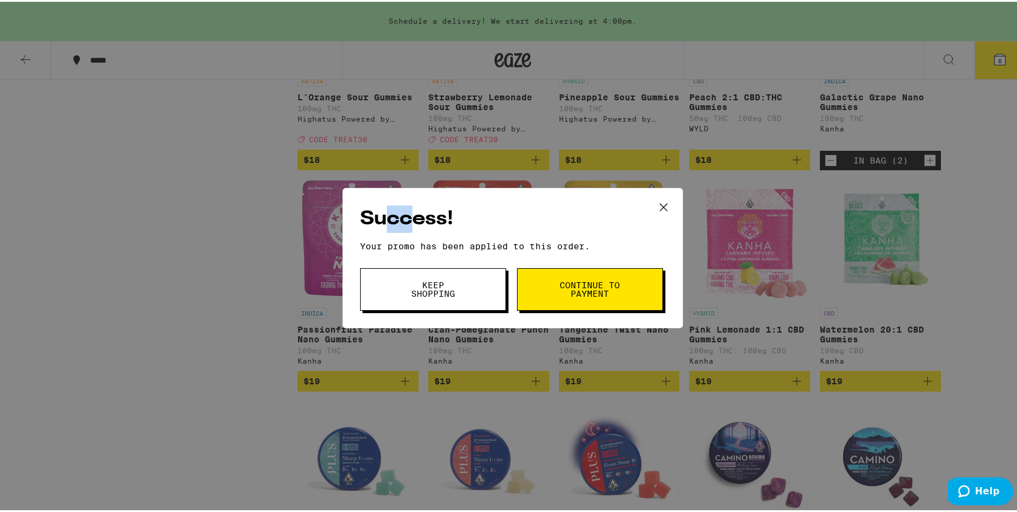
drag, startPoint x: 378, startPoint y: 6, endPoint x: 416, endPoint y: 182, distance: 180.0
click at [416, 180] on div "Success! Your promo has been applied to this order. Promo Code treat30 Keep Sho…" at bounding box center [513, 256] width 1026 height 512
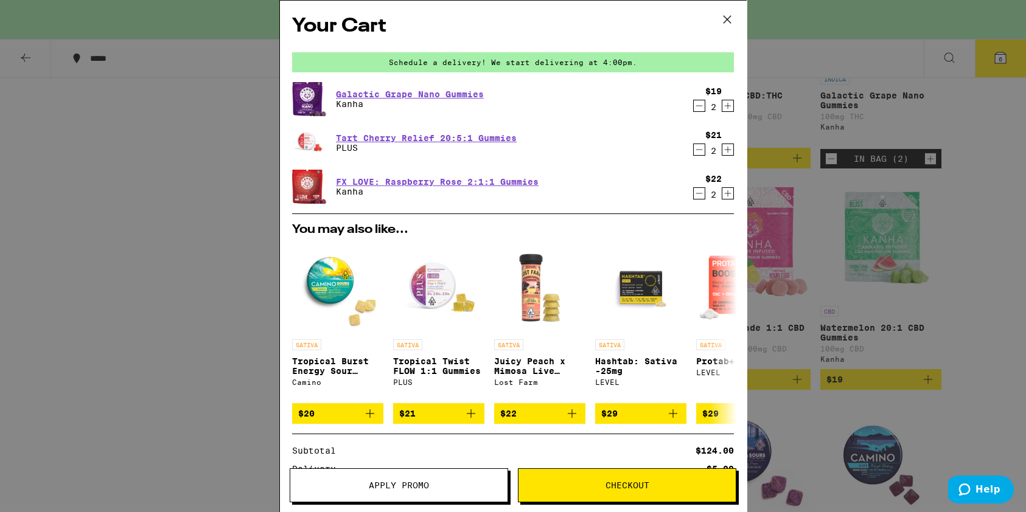
click at [608, 482] on span "Checkout" at bounding box center [627, 485] width 44 height 9
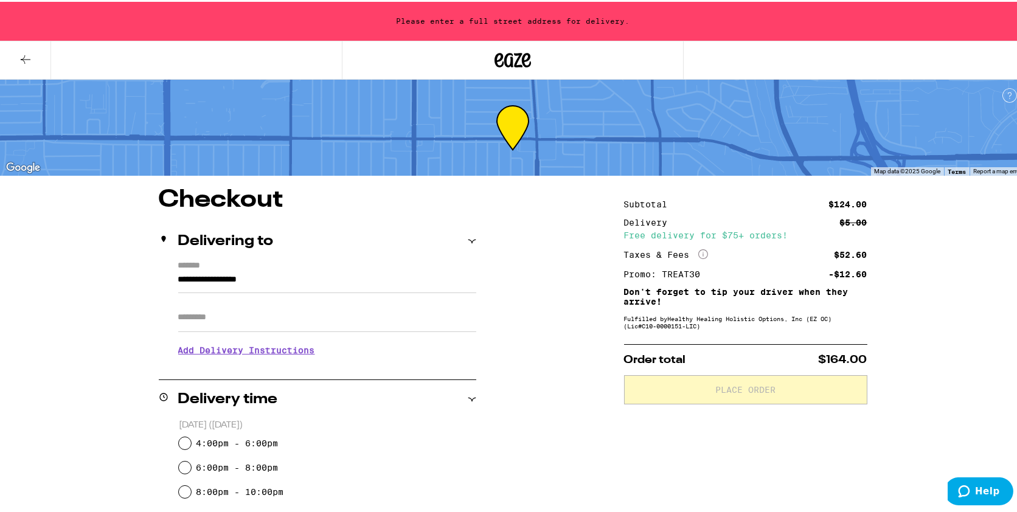
click at [699, 256] on icon "More Info" at bounding box center [704, 253] width 10 height 10
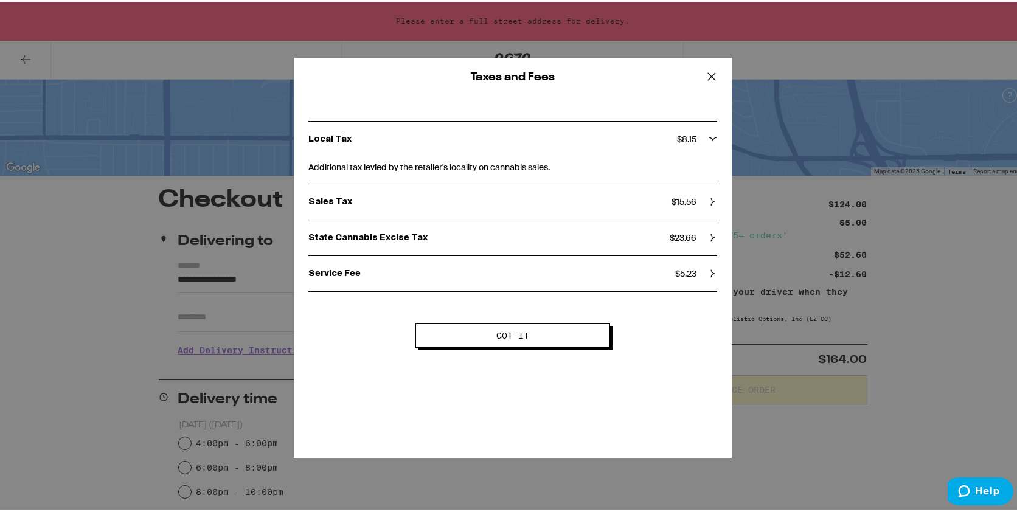
click at [714, 75] on icon at bounding box center [712, 75] width 18 height 18
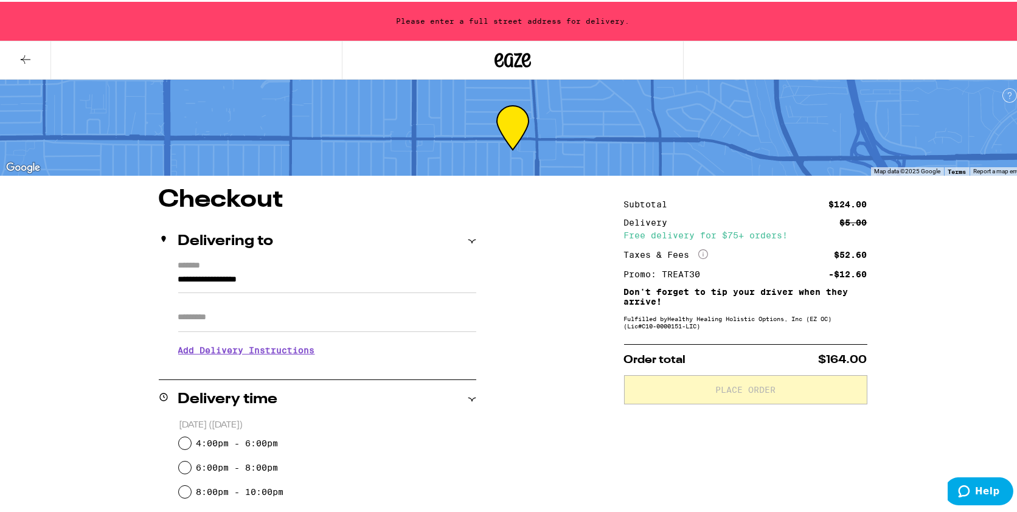
drag, startPoint x: 555, startPoint y: 350, endPoint x: 532, endPoint y: 346, distance: 22.9
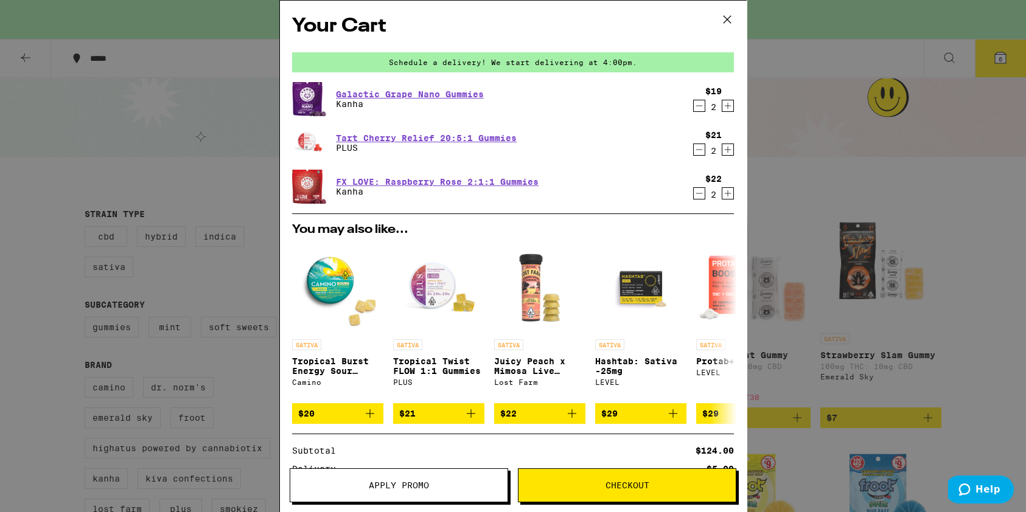
drag, startPoint x: 692, startPoint y: 107, endPoint x: 692, endPoint y: 121, distance: 14.0
click at [694, 107] on icon "Decrement" at bounding box center [699, 106] width 11 height 15
click at [694, 191] on icon "Decrement" at bounding box center [699, 193] width 11 height 15
click at [566, 493] on button "Checkout" at bounding box center [627, 486] width 218 height 34
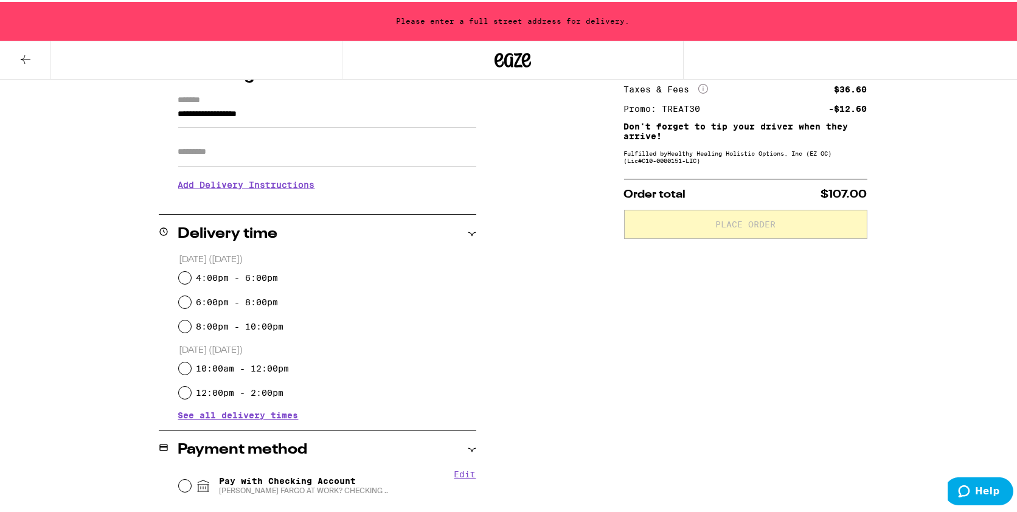
scroll to position [166, 0]
click at [284, 416] on span "See all delivery times" at bounding box center [238, 413] width 120 height 9
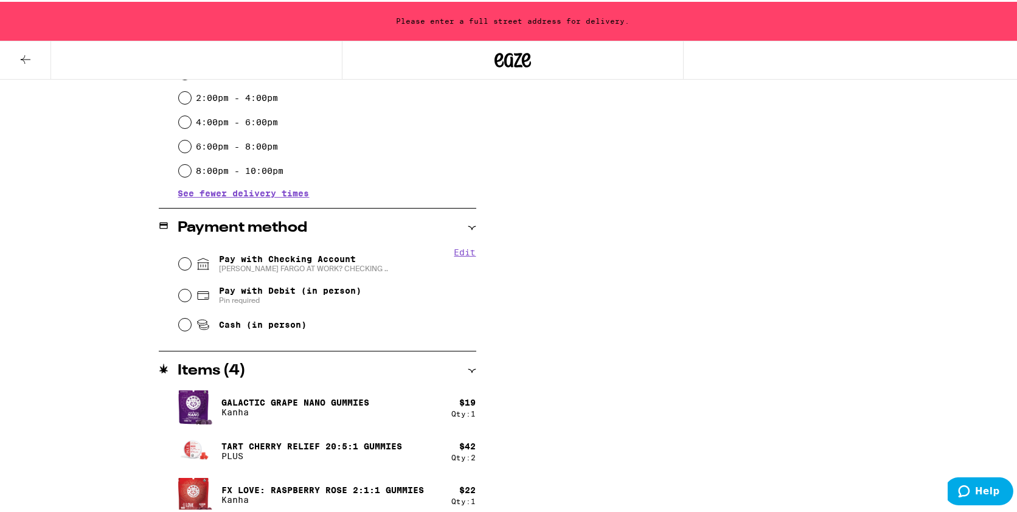
scroll to position [492, 0]
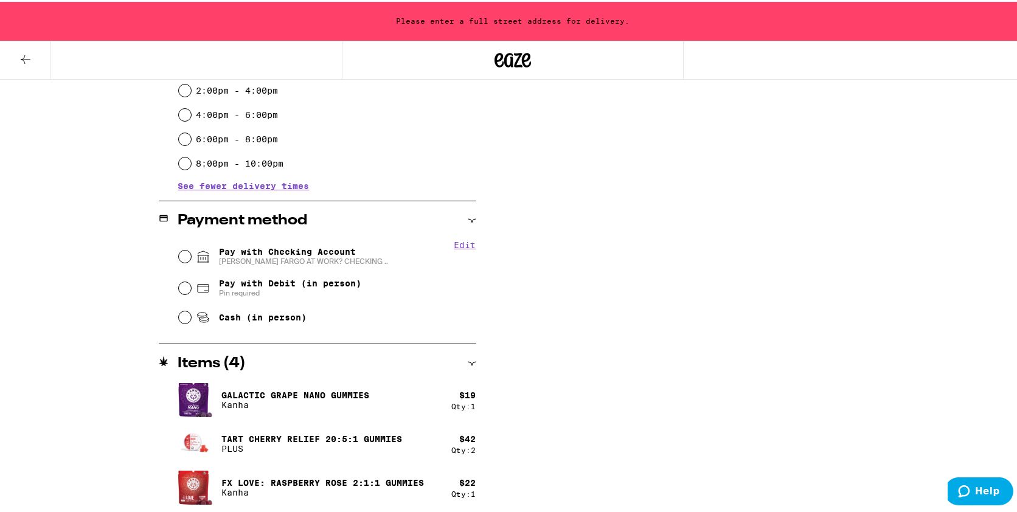
drag, startPoint x: 630, startPoint y: 198, endPoint x: 624, endPoint y: 197, distance: 6.2
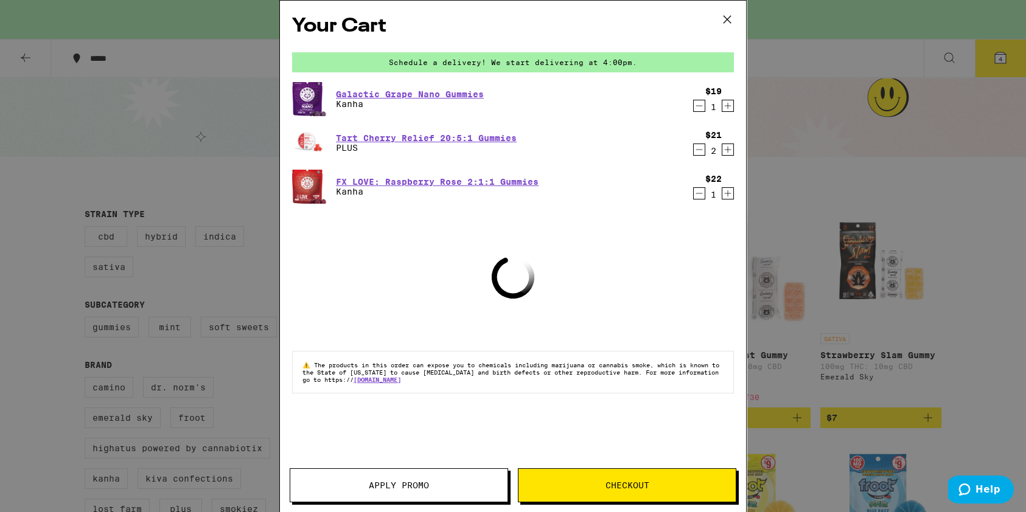
click at [30, 267] on div "Your Cart Schedule a delivery! We start delivering at 4:00pm. Galactic Grape Na…" at bounding box center [513, 256] width 1026 height 512
